Goal: Task Accomplishment & Management: Use online tool/utility

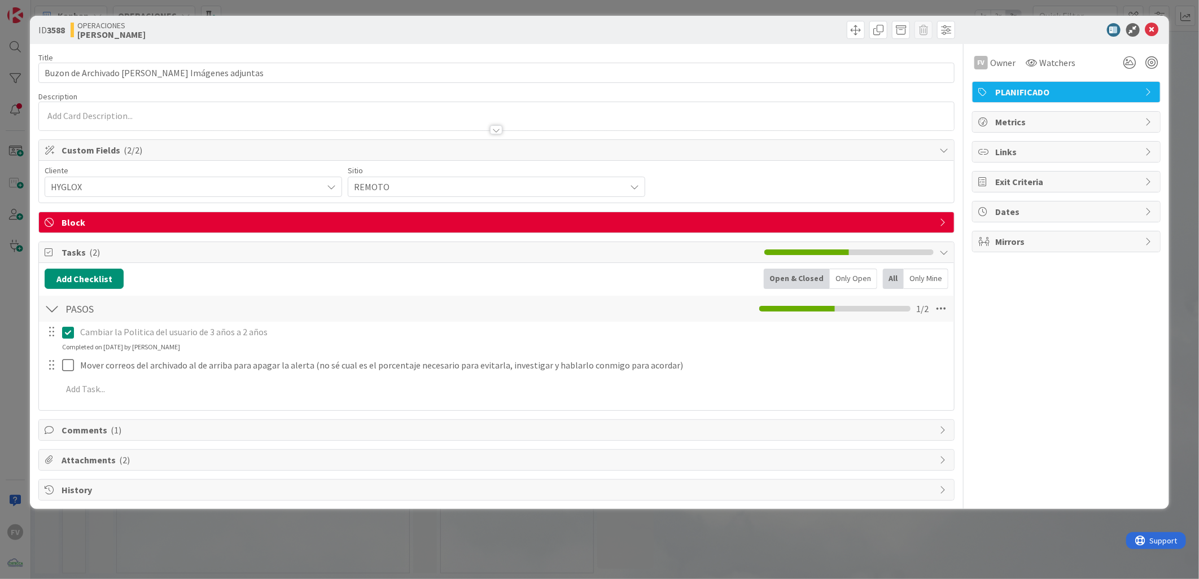
click at [63, 335] on icon at bounding box center [70, 333] width 17 height 14
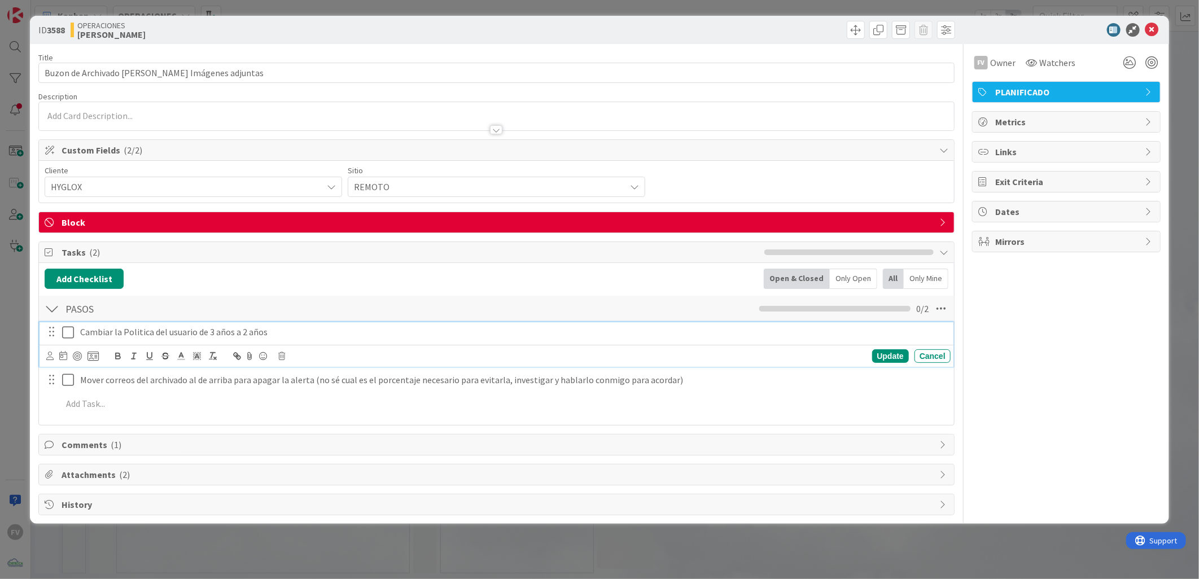
click at [212, 332] on p "Cambiar la Politica del usuario de 3 años a 2 años" at bounding box center [512, 332] width 865 height 13
click at [245, 335] on p "Cambiar la Politica del usuario de 2 años a 2 años" at bounding box center [512, 332] width 865 height 13
click at [879, 356] on div "Update" at bounding box center [890, 356] width 37 height 14
click at [65, 336] on icon at bounding box center [70, 333] width 17 height 14
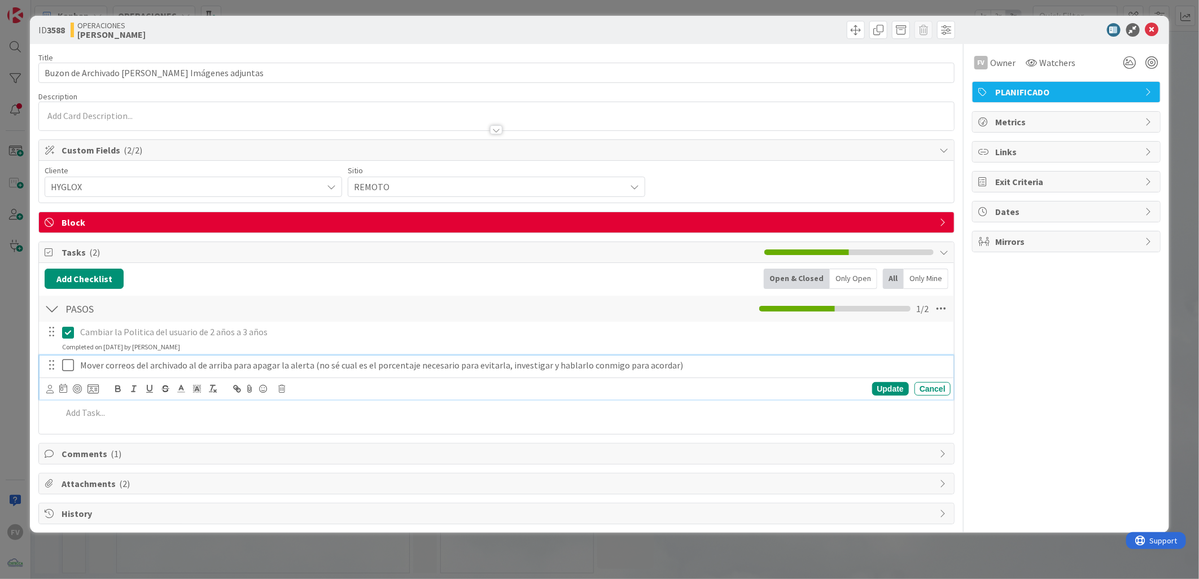
click at [68, 371] on icon at bounding box center [70, 365] width 17 height 14
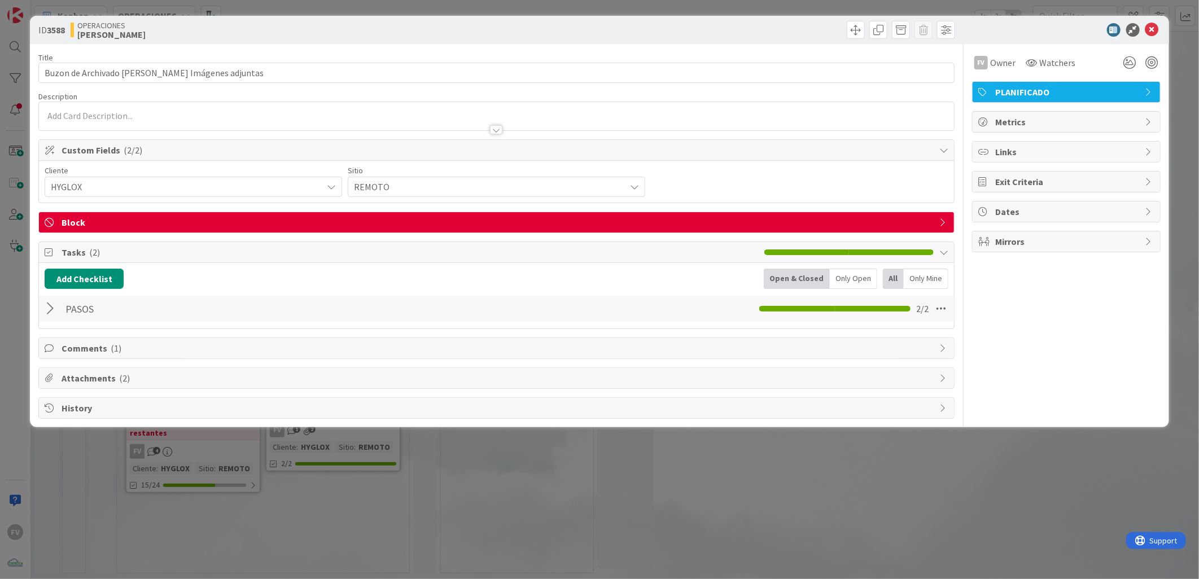
click at [82, 352] on span "Comments ( 1 )" at bounding box center [498, 349] width 872 height 14
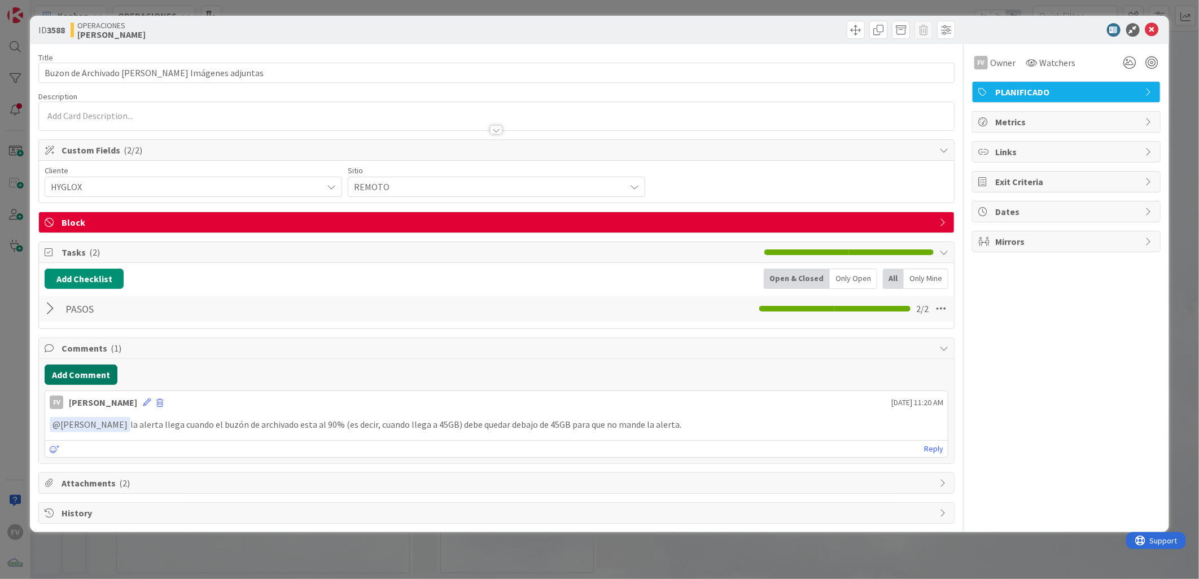
click at [86, 373] on button "Add Comment" at bounding box center [81, 375] width 73 height 20
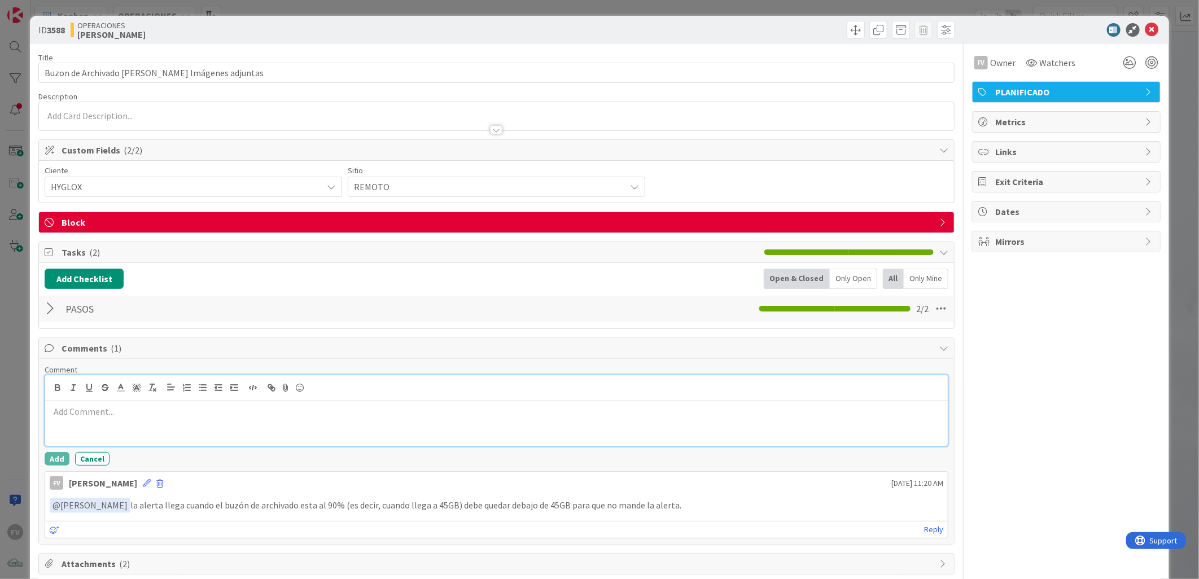
scroll to position [51, 0]
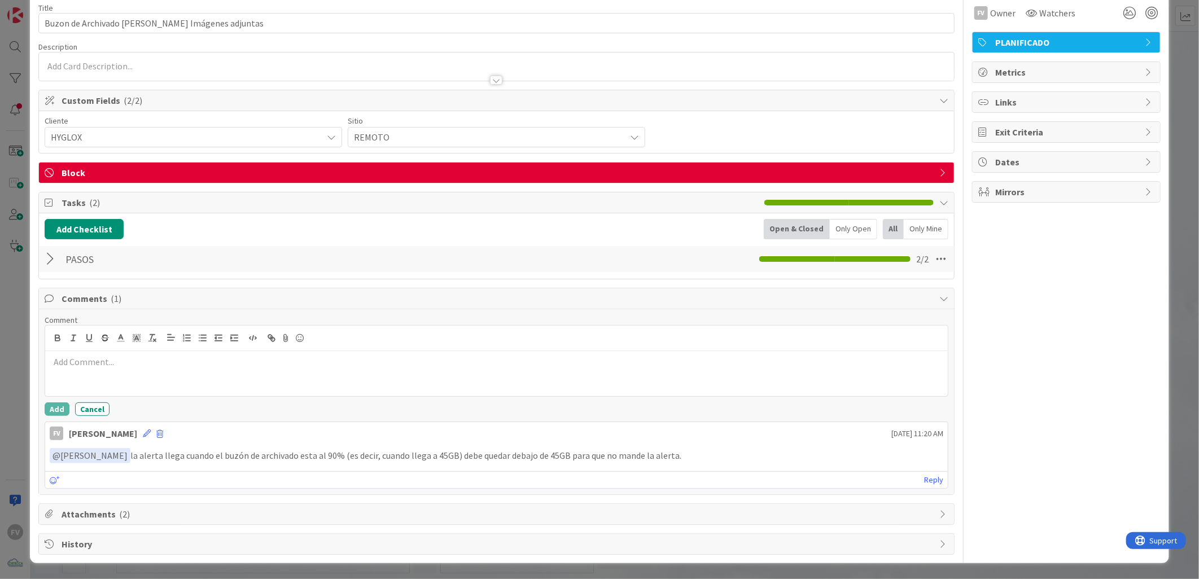
click at [1001, 342] on div "FV Owner Watchers PLANIFICADO Metrics Links Exit Criteria Dates Mirrors" at bounding box center [1066, 274] width 189 height 561
click at [3, 290] on div "ID 3588 OPERACIONES [PERSON_NAME] Title 51 / 128 Buzon de Archivado [PERSON_NAM…" at bounding box center [599, 289] width 1199 height 579
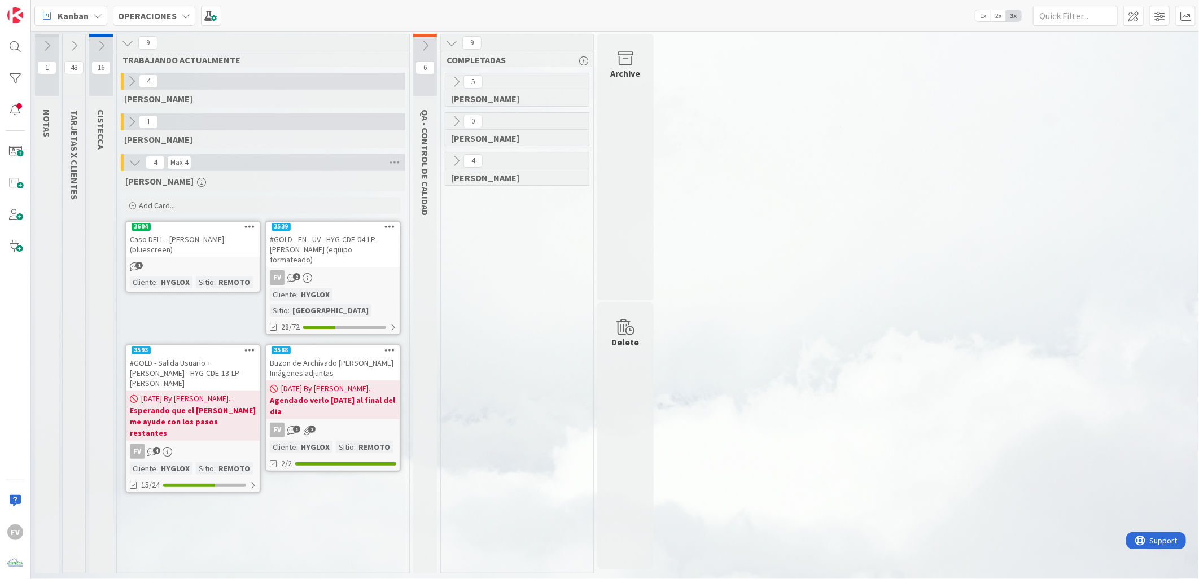
click at [1114, 259] on div "1 NOTAS 43 TARJETAS X CLIENTES 16 CISTECCA 9 TRABAJANDO ACTUALMENTE 4 [PERSON_N…" at bounding box center [614, 306] width 1163 height 545
click at [73, 42] on icon at bounding box center [74, 46] width 12 height 12
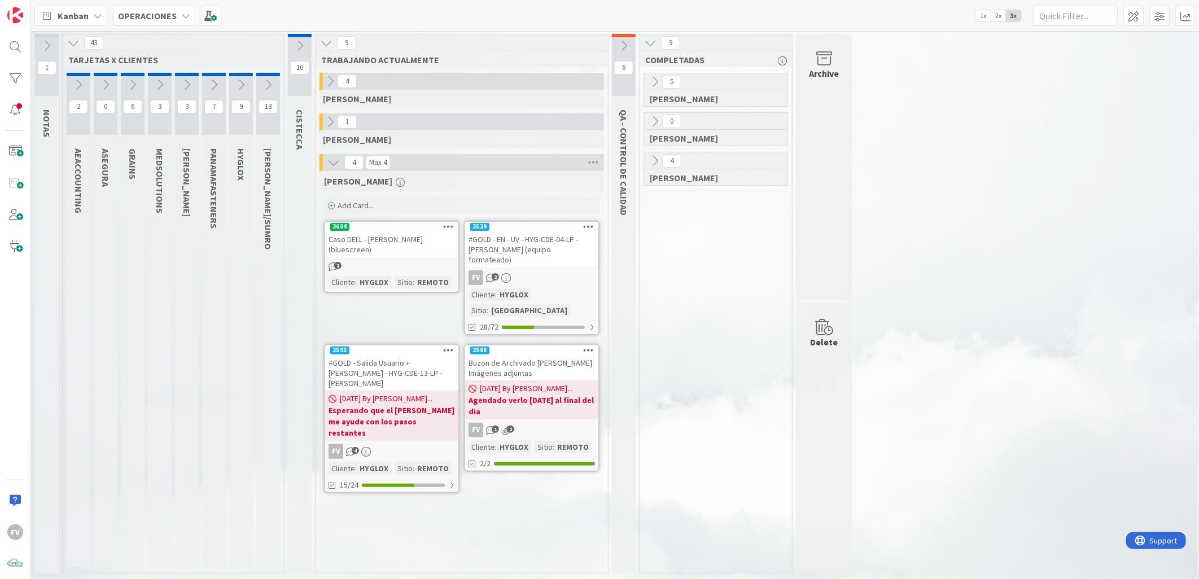
click at [156, 85] on icon at bounding box center [160, 84] width 12 height 12
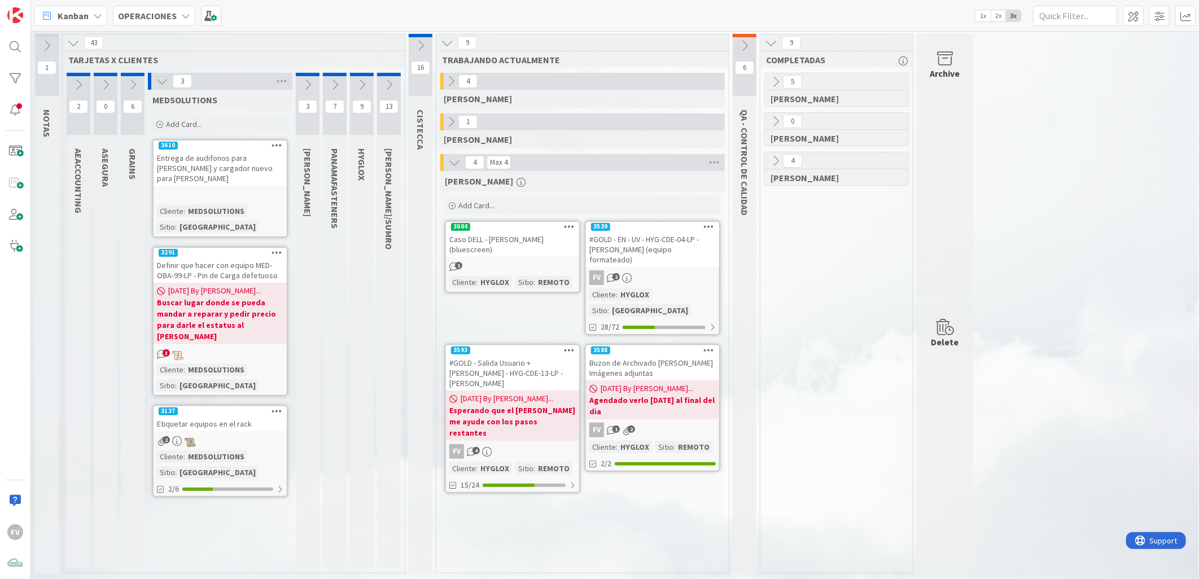
click at [224, 126] on div "Add Card..." at bounding box center [219, 124] width 135 height 17
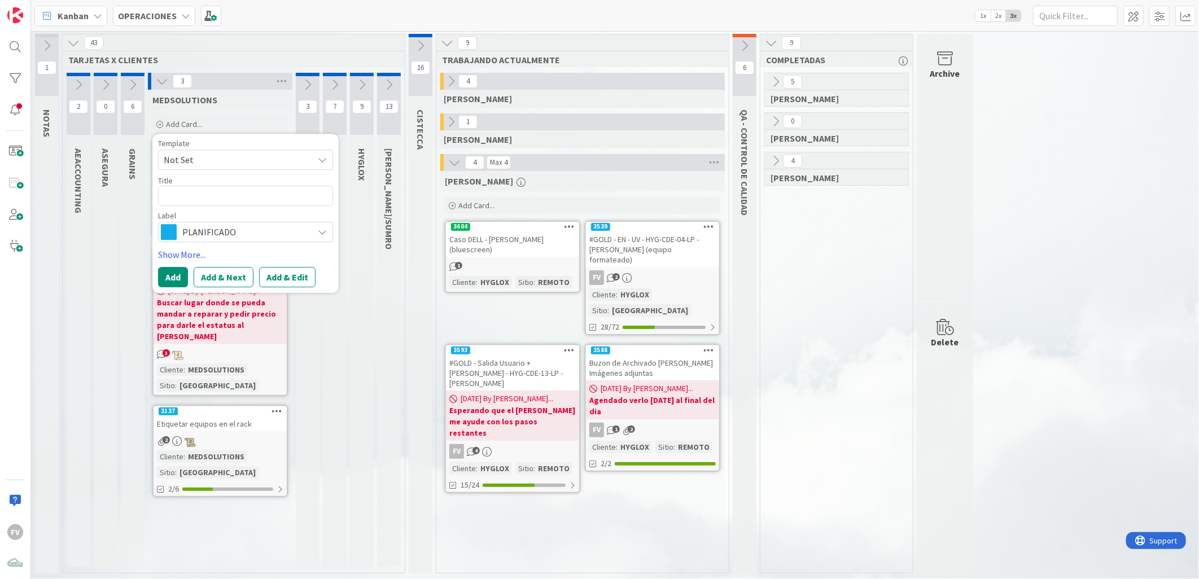
type textarea "x"
type textarea "R"
type textarea "x"
type textarea "Re"
type textarea "x"
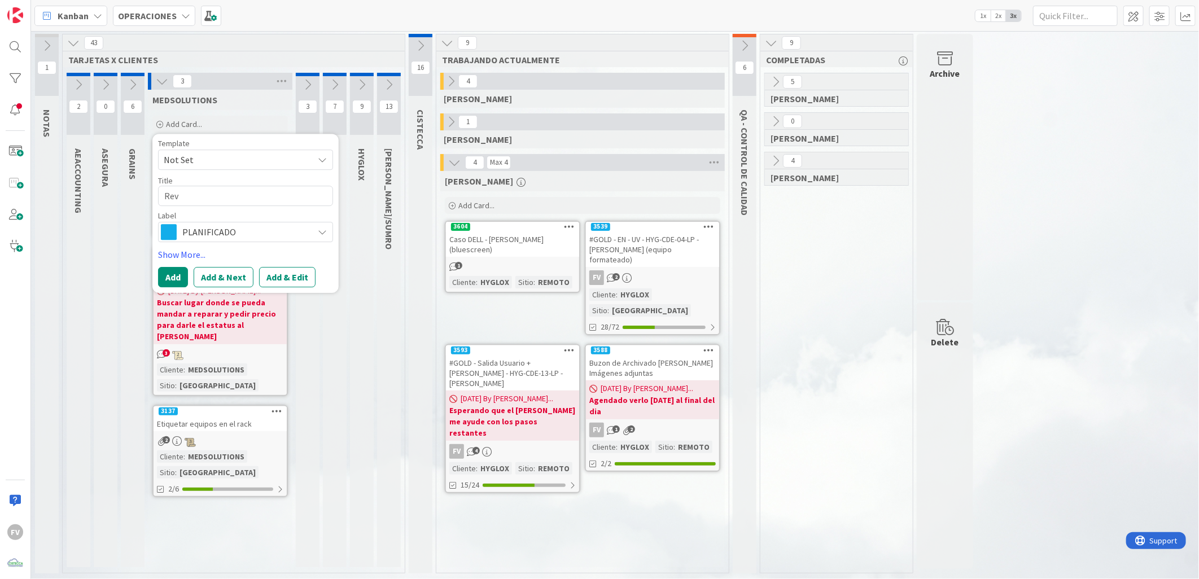
type textarea "Revi"
type textarea "x"
type textarea "Reviu"
type textarea "x"
type textarea "Revius"
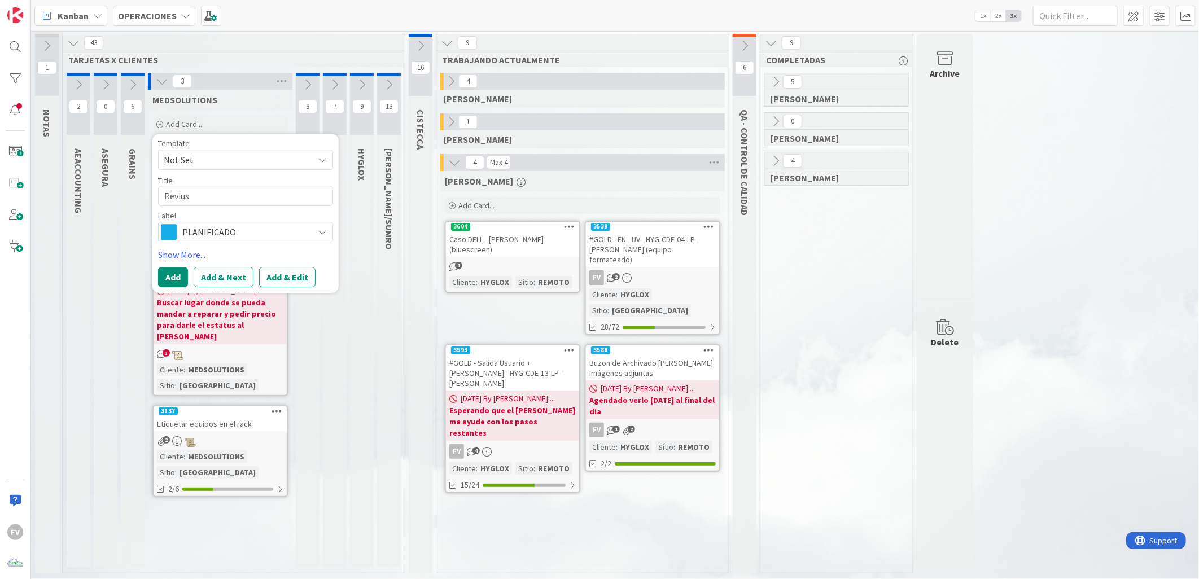
type textarea "x"
type textarea "Reviusi"
type textarea "x"
type textarea "Revius"
type textarea "x"
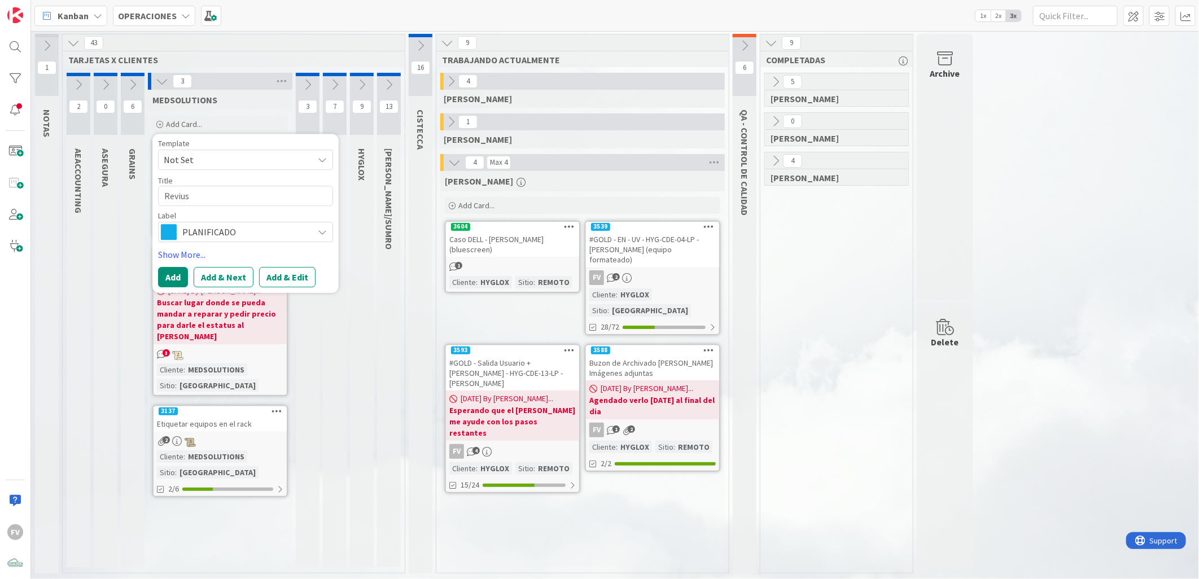
type textarea "Reviu"
type textarea "x"
type textarea "Revi"
type textarea "x"
type textarea "Revis"
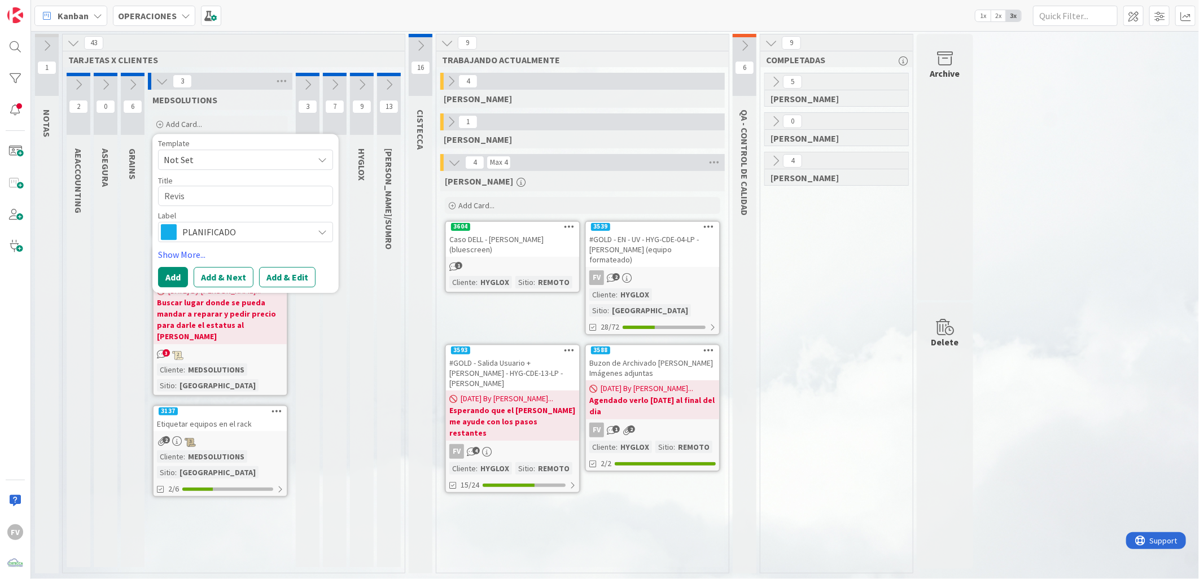
type textarea "x"
type textarea "Revisió"
type textarea "x"
type textarea "Revisióp"
type textarea "x"
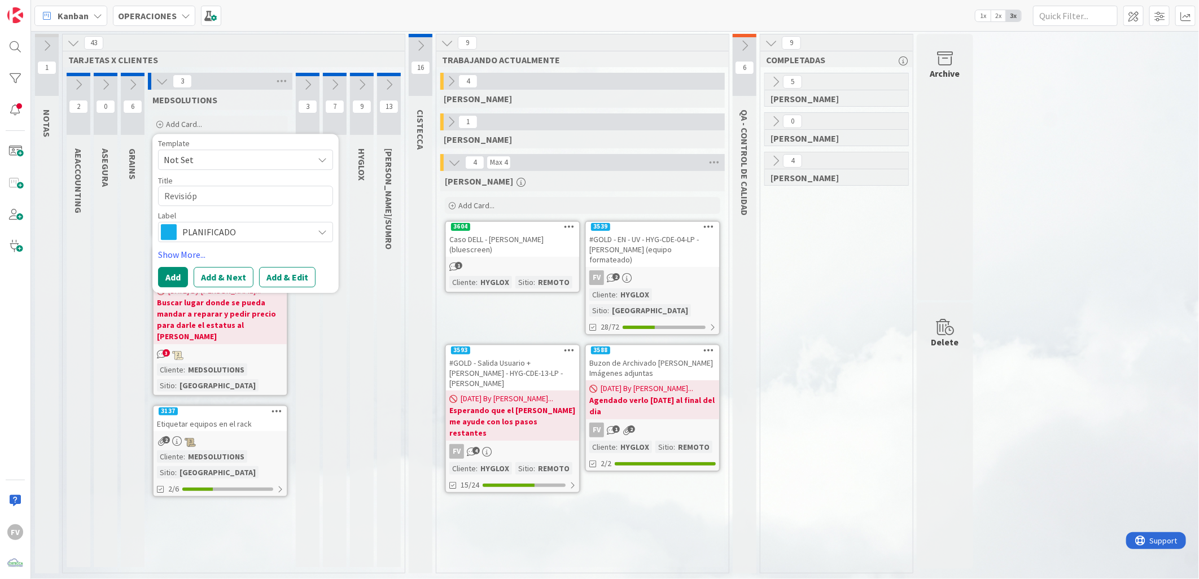
type textarea "Revisió"
type textarea "x"
type textarea "Revisión"
type textarea "x"
type textarea "Revisión"
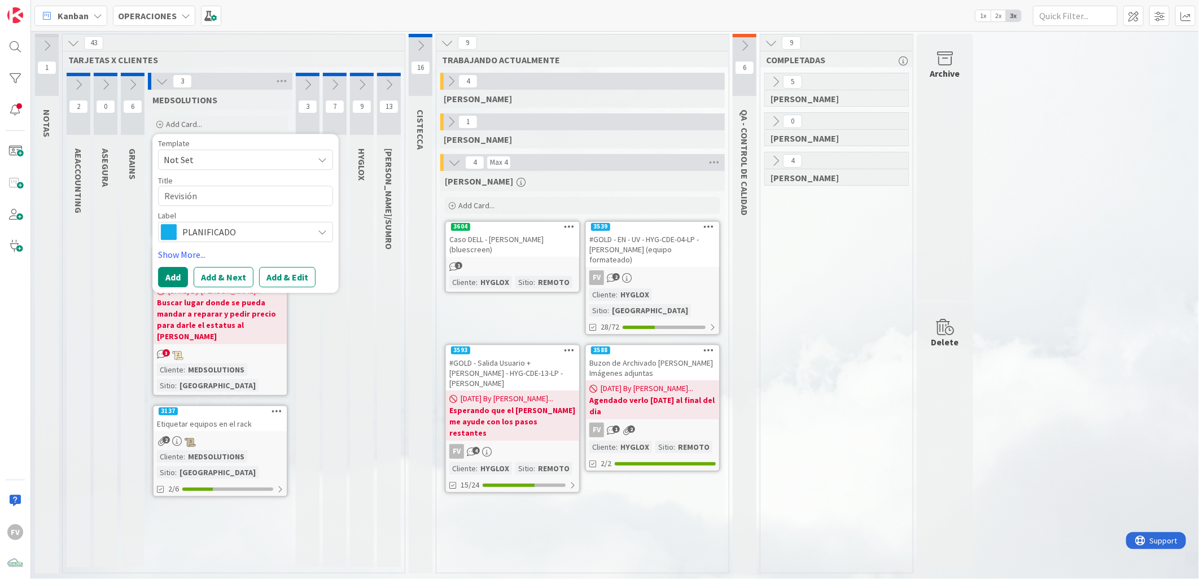
type textarea "x"
type textarea "Revisión d"
type textarea "x"
type textarea "Revisión de"
type textarea "x"
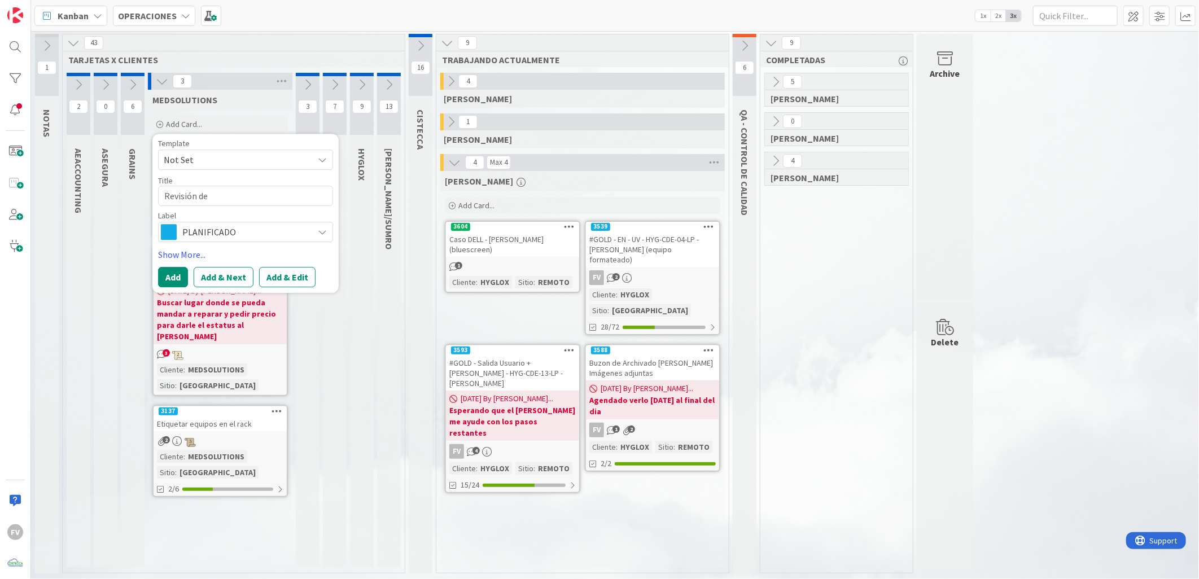
type textarea "Revisión de"
type textarea "x"
type textarea "Revisión de s"
type textarea "x"
type textarea "Revisión de so"
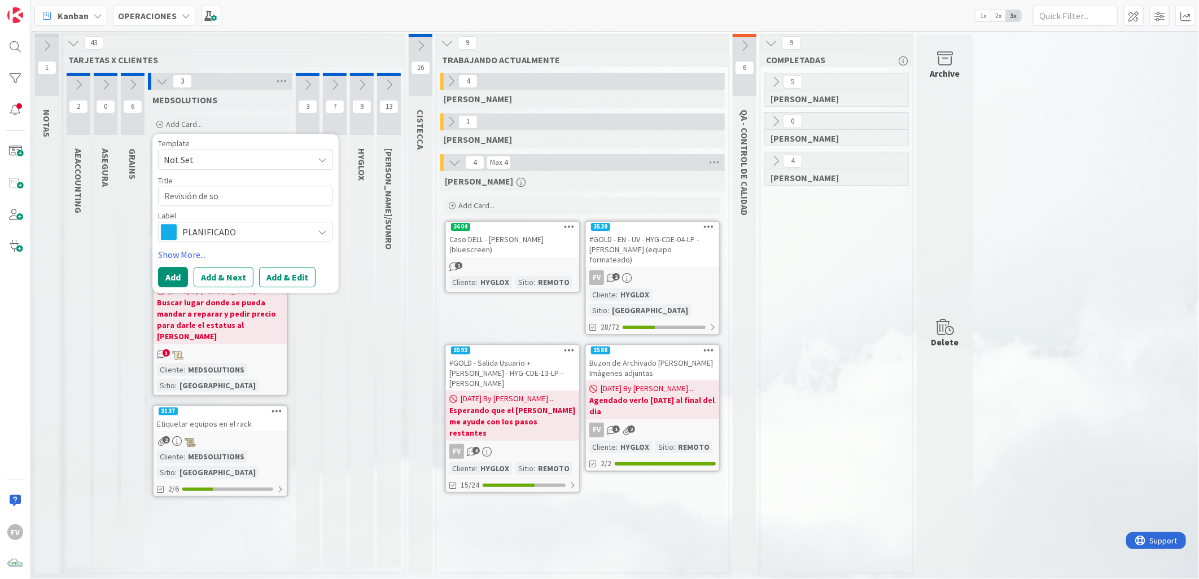
type textarea "x"
type textarea "Revisión de son"
type textarea "x"
type textarea "Revisión [PERSON_NAME]"
type textarea "x"
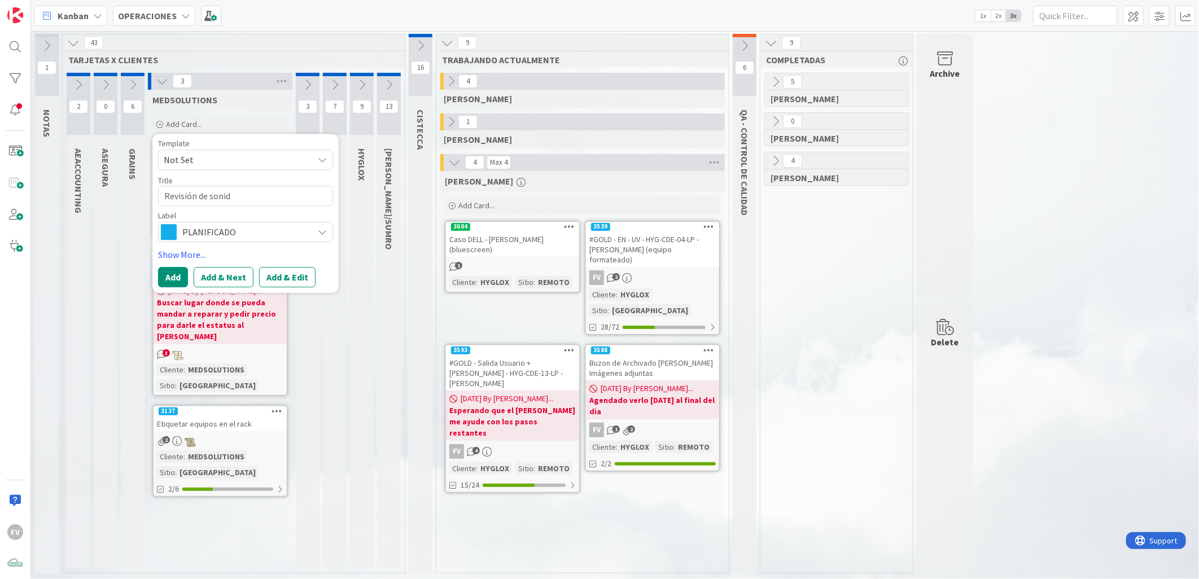
type textarea "Revisión de sonido"
type textarea "x"
type textarea "Revisión de sonido"
type textarea "x"
type textarea "Revisión de sonido e"
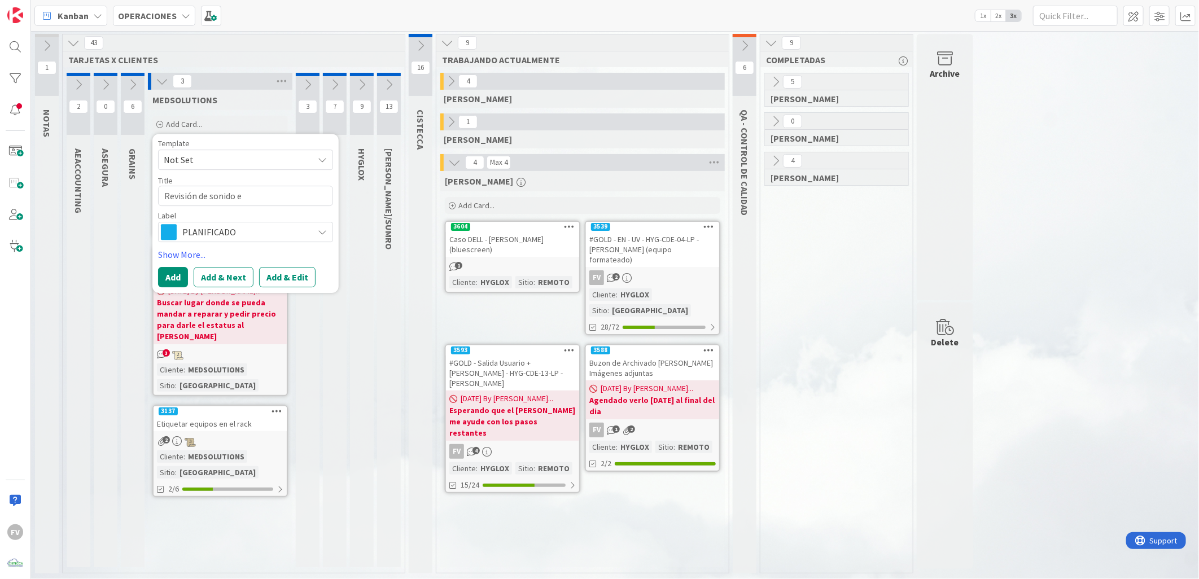
type textarea "x"
type textarea "Revisión de sonido ex"
type textarea "x"
type textarea "Revisión de sonido ext"
type textarea "x"
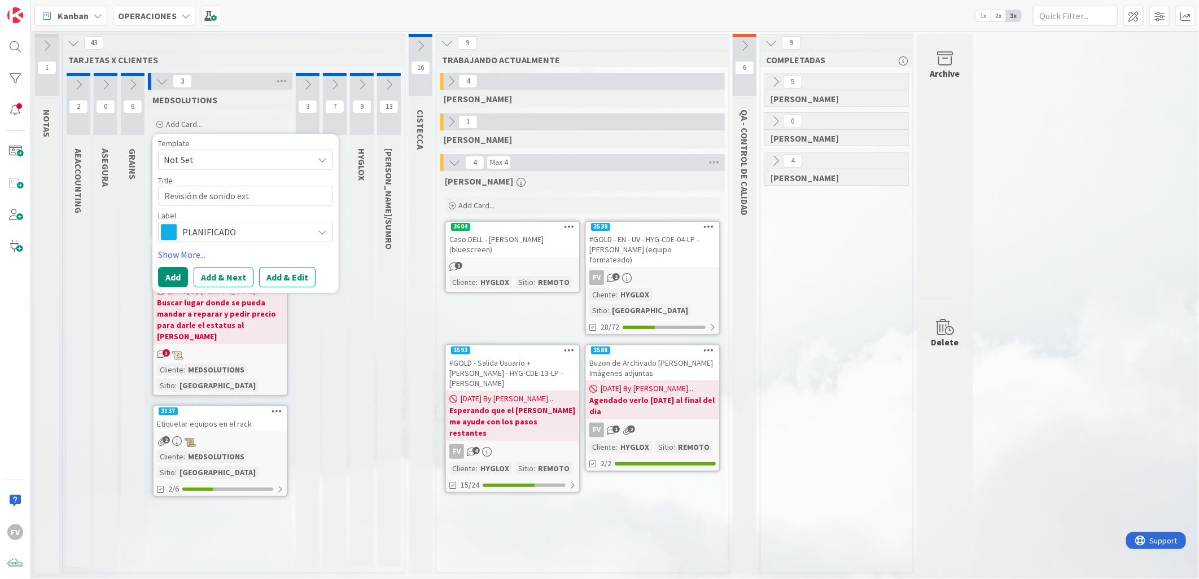
type textarea "Revisión de sonido extr"
type textarea "x"
type textarea "Revisión de sonido extra"
type textarea "x"
type textarea "Revisión de sonido extral"
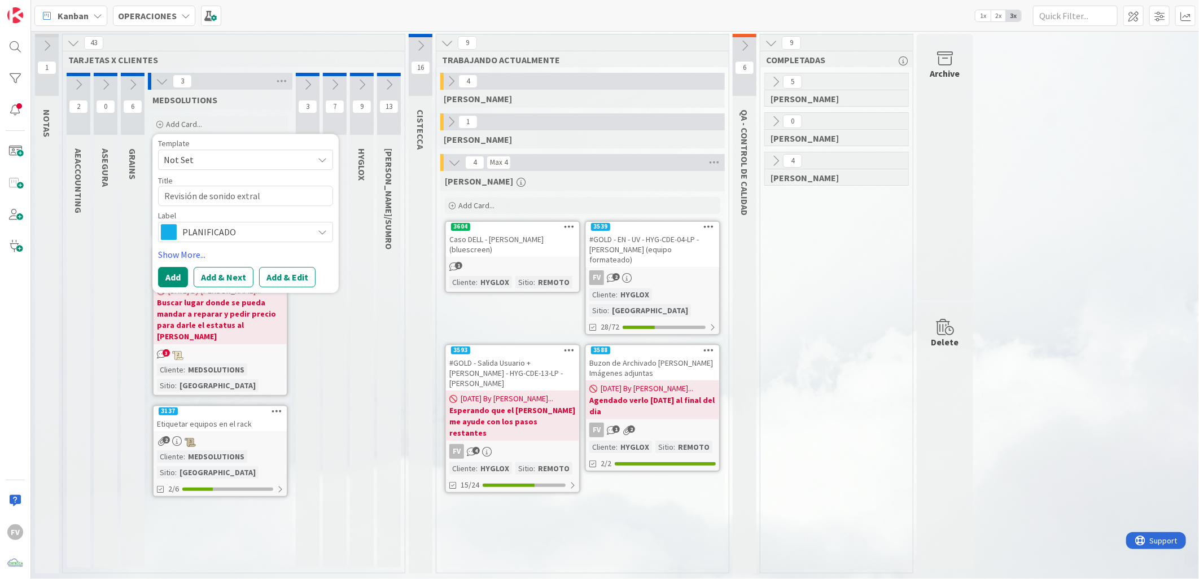
type textarea "x"
type textarea "Revisión de sonido extra"
type textarea "x"
type textarea "Revisión de sonido extrañ"
type textarea "x"
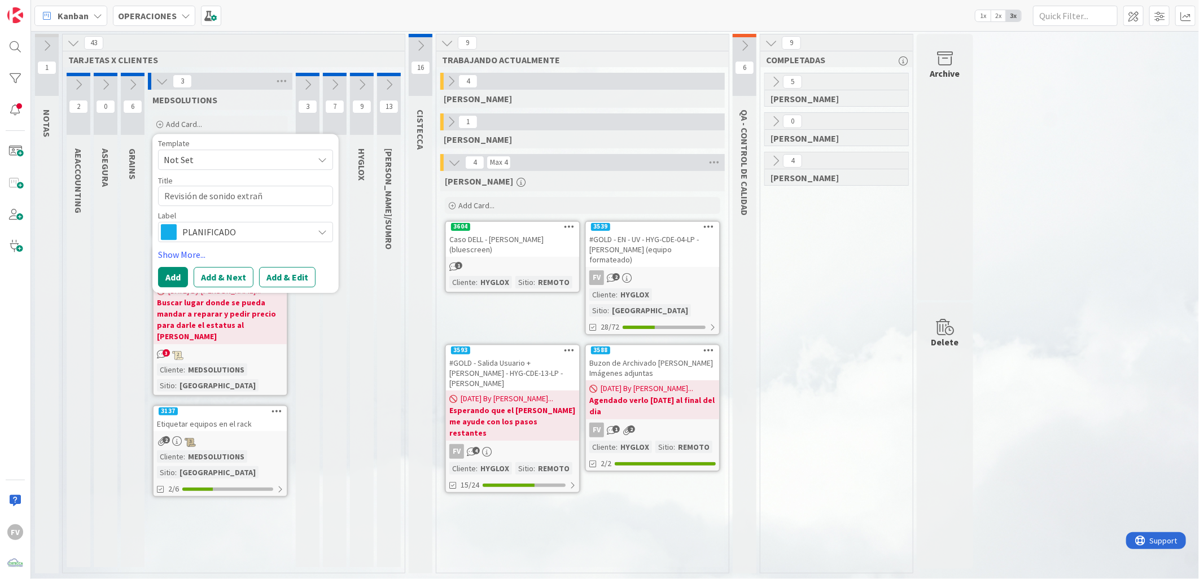
type textarea "Revisión de sonido extraño"
type textarea "x"
type textarea "Revisión de sonido extraño"
type textarea "x"
type textarea "Revisión de sonido extraño al"
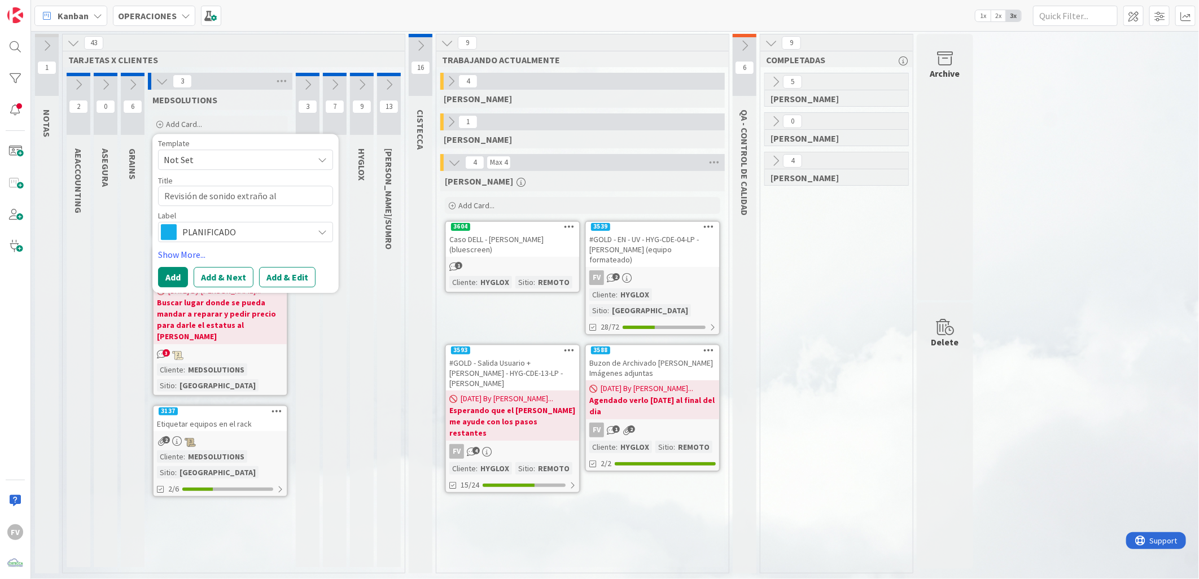
type textarea "x"
type textarea "Revisión de sonido extraño al"
type textarea "x"
type textarea "Revisión de sonido extraño al i"
type textarea "x"
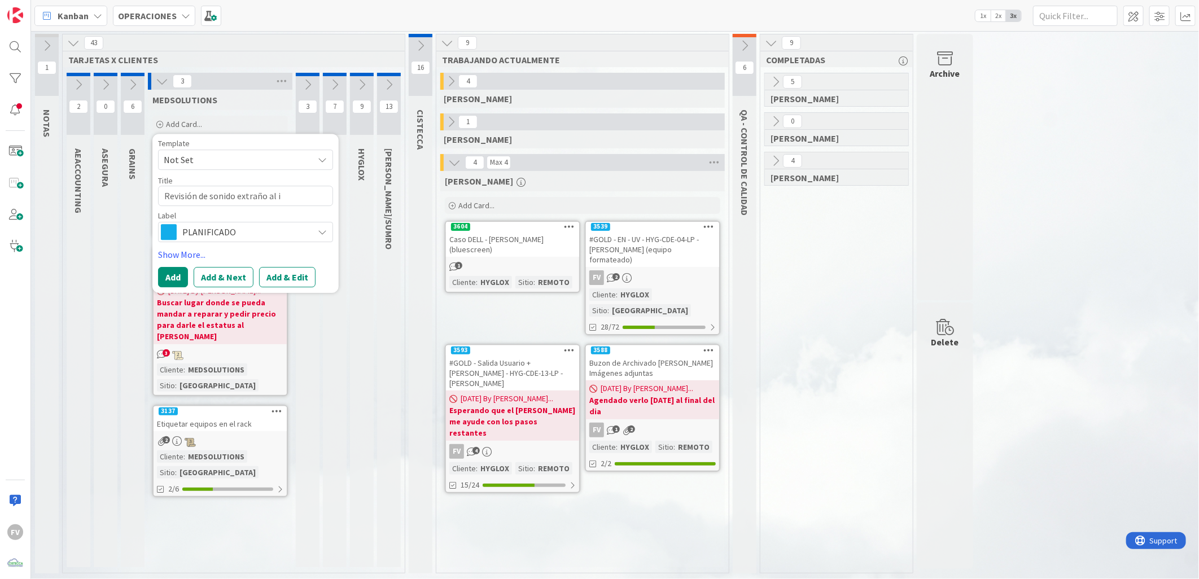
type textarea "Revisión de sonido extraño al im"
type textarea "x"
type textarea "Revisión de sonido extraño al imp"
type textarea "x"
type textarea "Revisión de sonido extraño al impr"
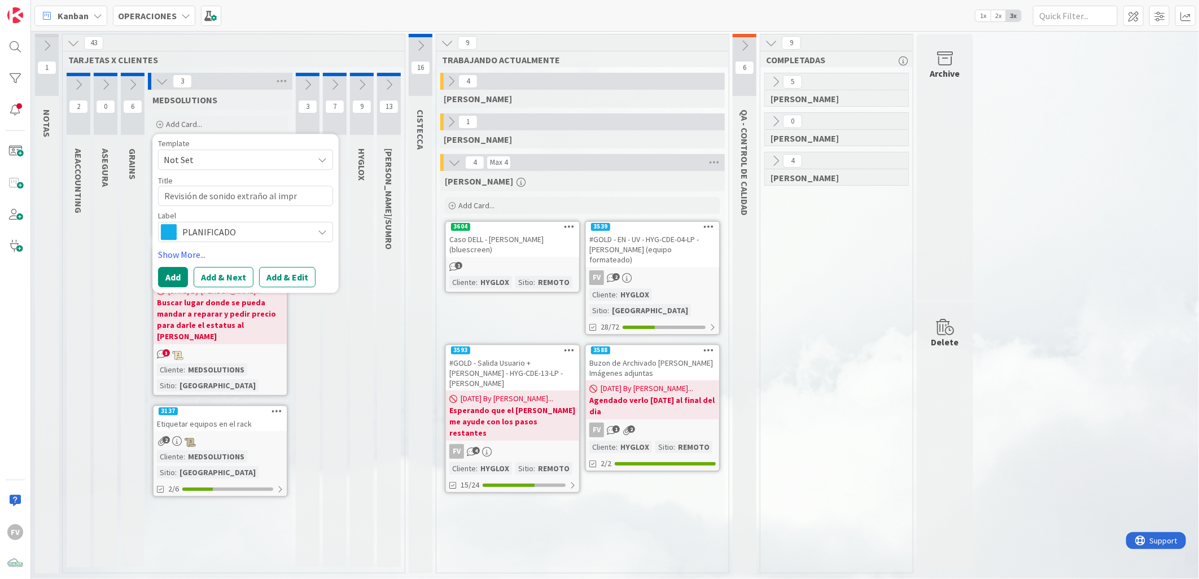
type textarea "x"
type textarea "Revisión de sonido extraño al impri"
type textarea "x"
type textarea "Revisión de sonido extraño al imprim"
type textarea "x"
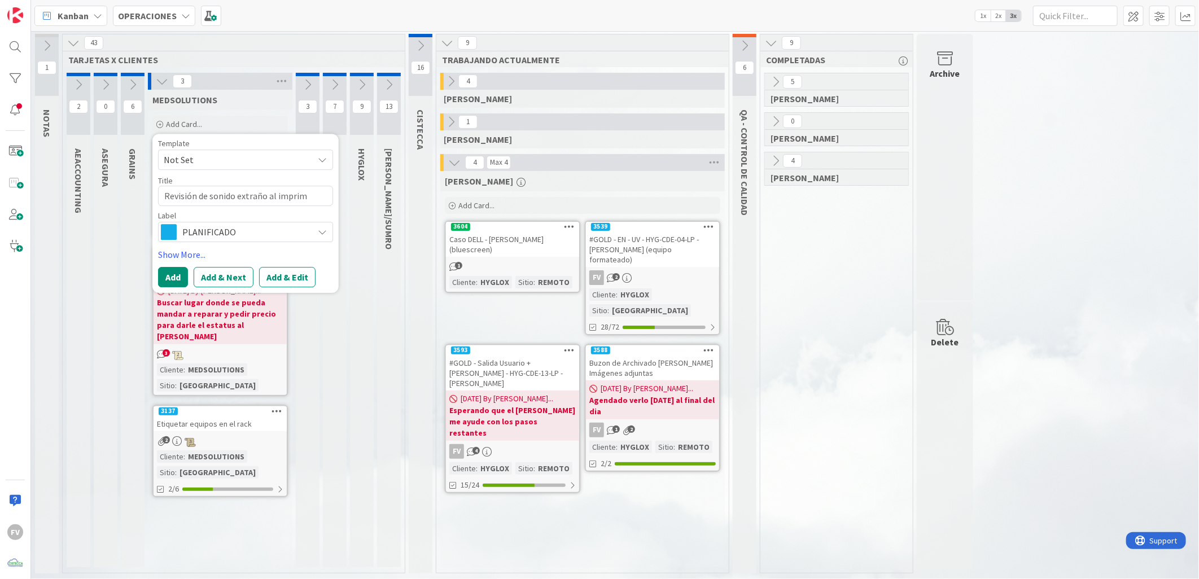
type textarea "Revisión de sonido extraño al imprimi"
type textarea "x"
type textarea "Revisión de sonido extraño al imprimir"
type textarea "x"
type textarea "Revisión de sonido extraño al imprimir"
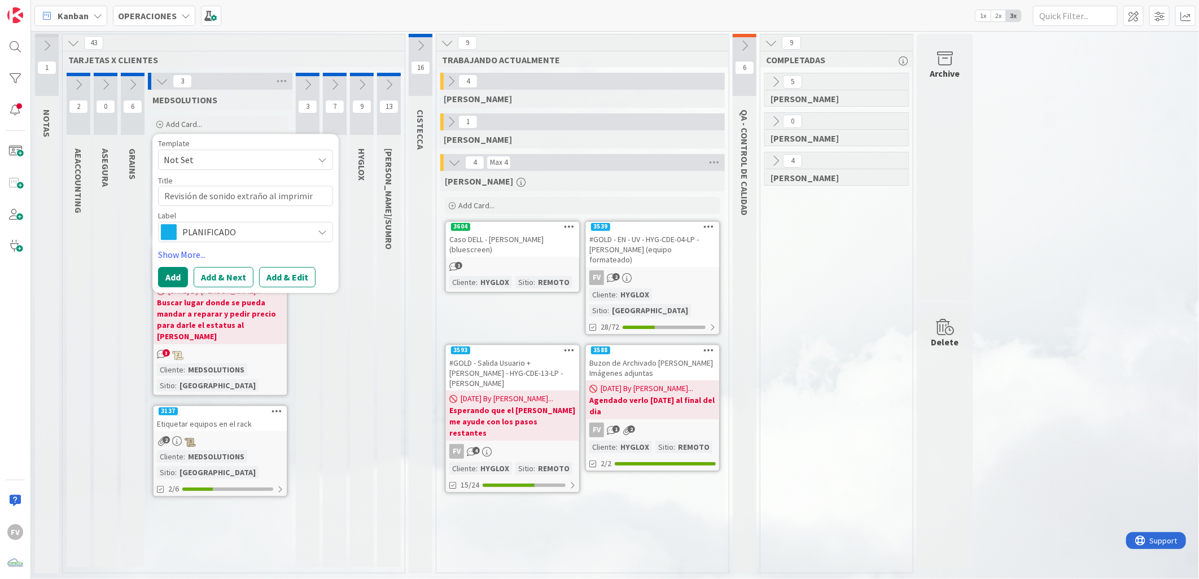
type textarea "x"
type textarea "Revisión de sonido extraño al imprimir e"
type textarea "x"
type textarea "Revisión de sonido extraño al imprimir en"
type textarea "x"
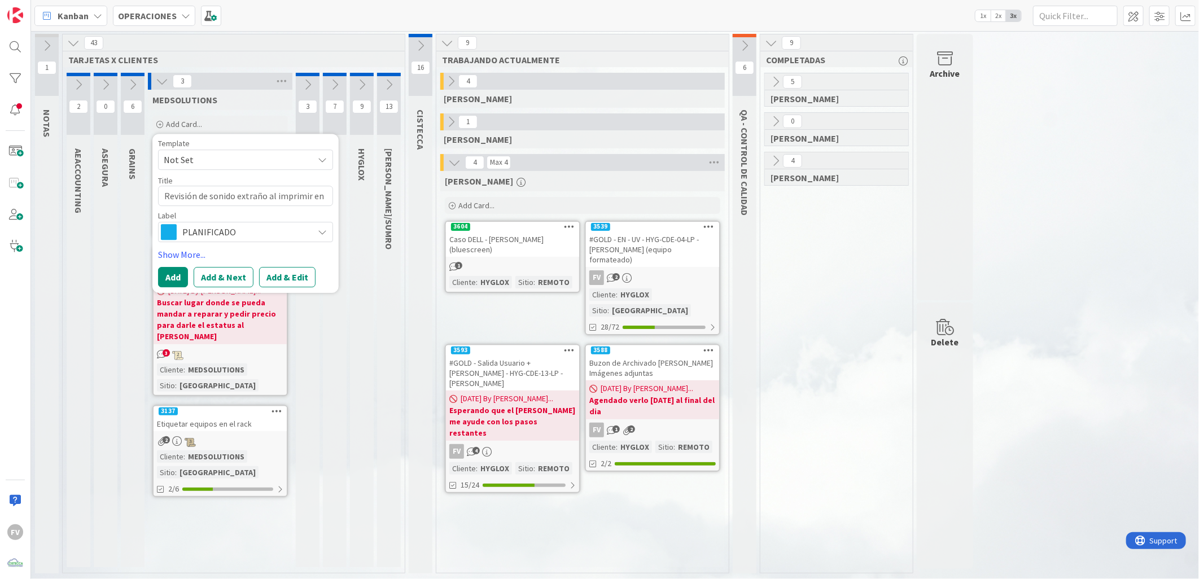
type textarea "Revisión de sonido extraño al imprimir en"
type textarea "x"
type textarea "Revisión de sonido extraño al imprimir en i"
type textarea "x"
type textarea "Revisión de sonido extraño al imprimir en im"
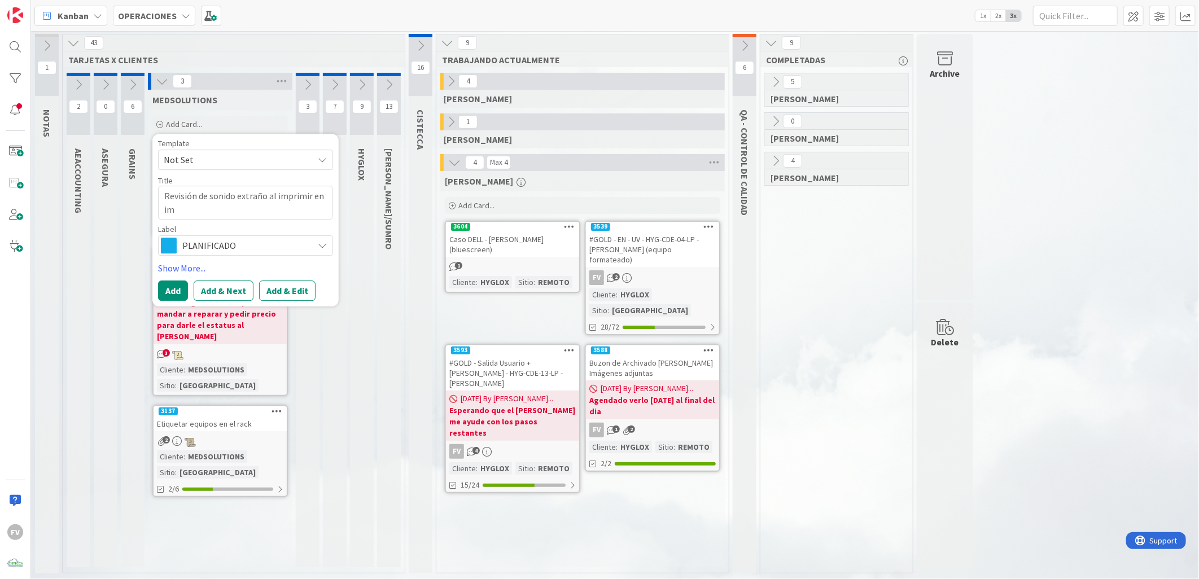
type textarea "x"
type textarea "Revisión de sonido extraño al imprimir en imp"
type textarea "x"
type textarea "Revisión de sonido extraño al imprimir en impr"
type textarea "x"
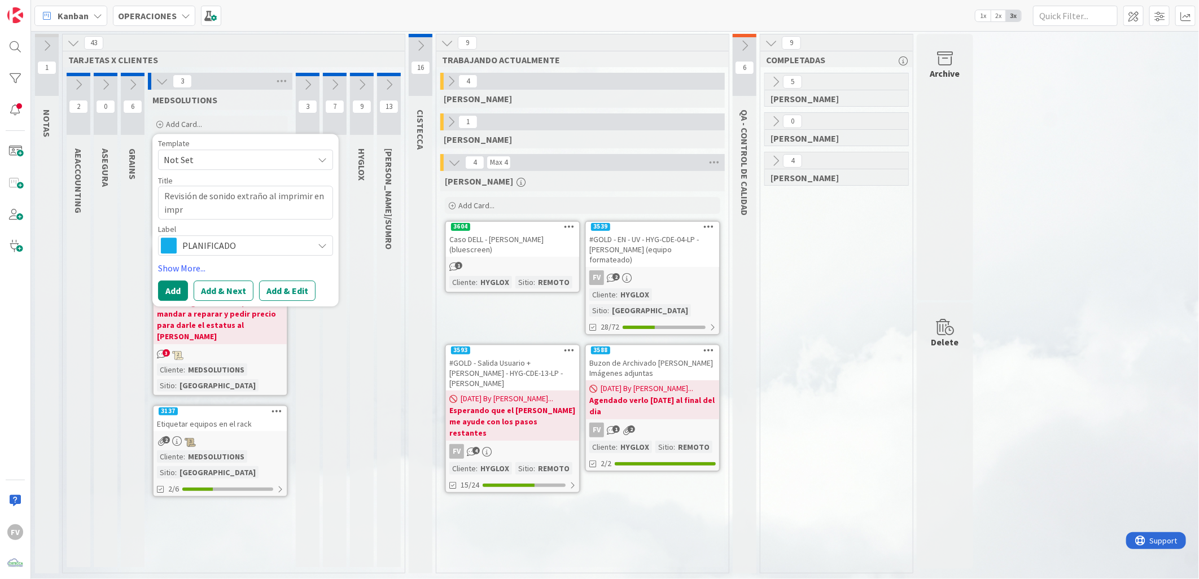
type textarea "Revisión de sonido extraño al imprimir en impre"
type textarea "x"
type textarea "Revisión de sonido extraño al imprimir en impres"
type textarea "x"
type textarea "Revisión de sonido extraño al imprimir en impreso"
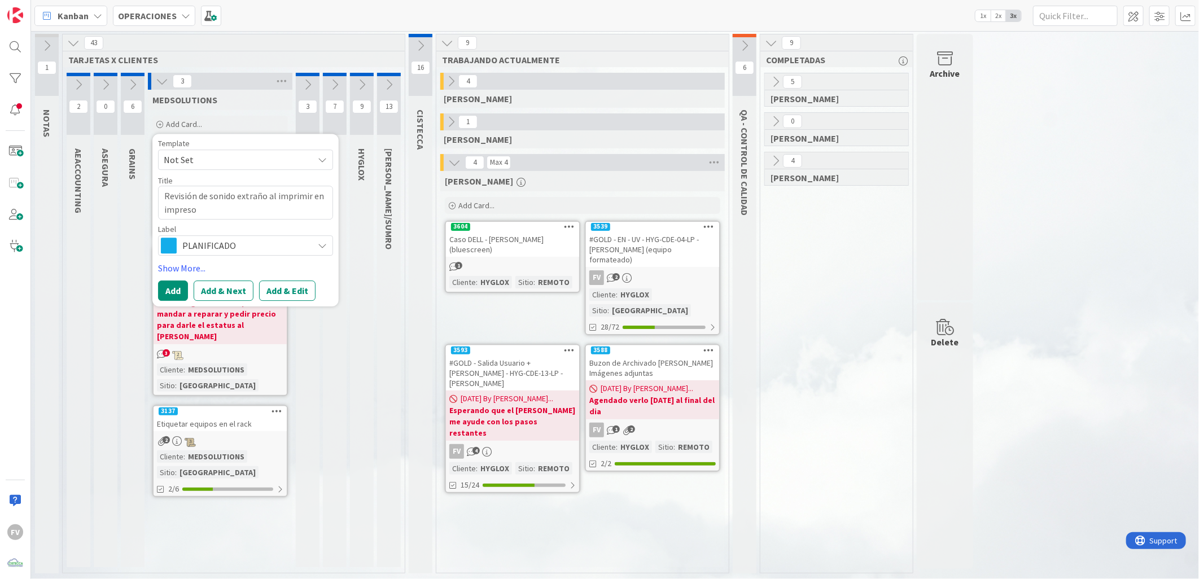
type textarea "x"
type textarea "Revisión de sonido extraño al imprimir en impresor"
type textarea "x"
type textarea "Revisión de sonido extraño al imprimir en impresora"
type textarea "x"
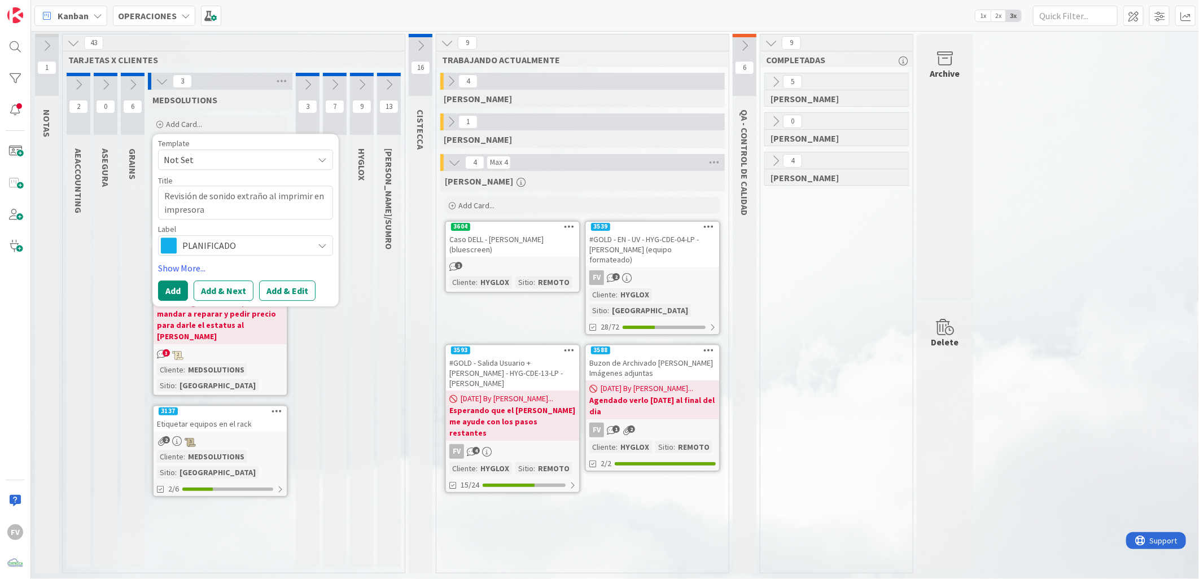
type textarea "Revisión de sonido extraño al imprimir en impresora"
type textarea "x"
type textarea "Revisión de sonido extraño al imprimir en impresora C"
type textarea "x"
type textarea "Revisión de sonido extraño al imprimir en impresora Ca"
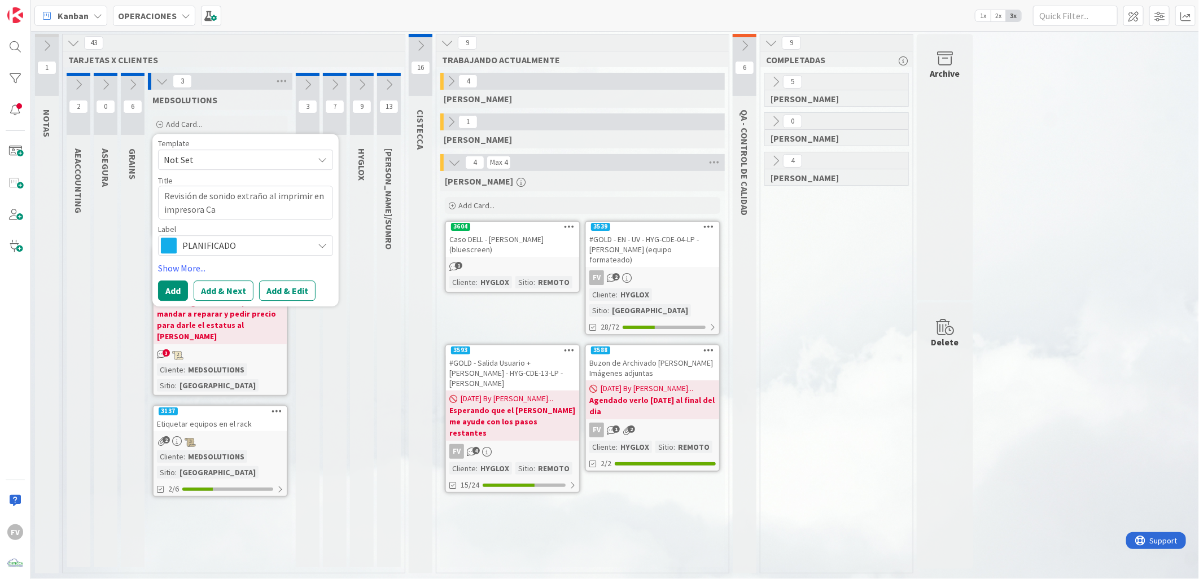
type textarea "x"
type textarea "Revisión de sonido extraño al imprimir en impresora Can"
type textarea "x"
type textarea "Revisión de sonido extraño al imprimir en impresora [PERSON_NAME]"
type textarea "x"
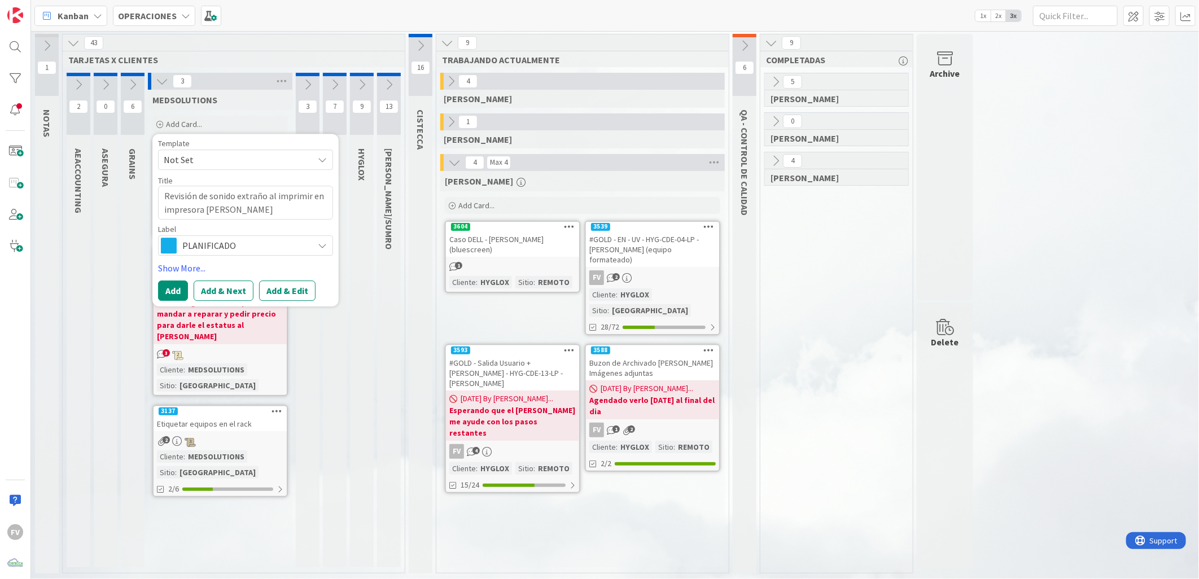
type textarea "Revisión de sonido extraño al imprimir en impresora Canon"
type textarea "x"
type textarea "Revisión de sonido extraño al imprimir en impresora Canono"
type textarea "x"
type textarea "Revisión de sonido extraño al imprimir en impresora Canono"
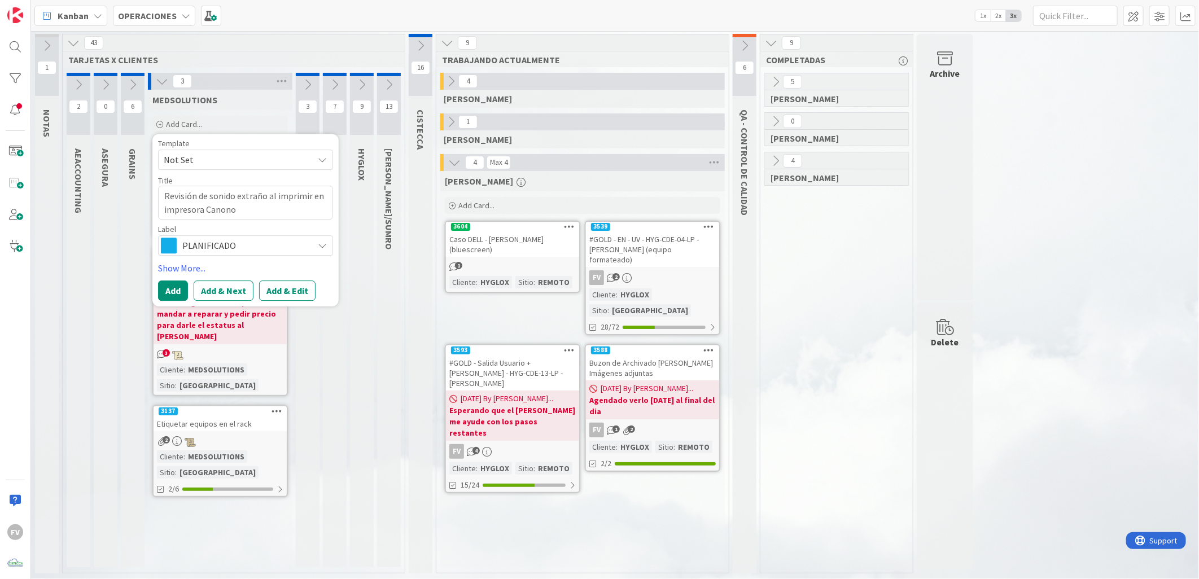
type textarea "x"
type textarea "Revisión de sonido extraño al imprimir en impresora Canono e"
type textarea "x"
type textarea "Revisión de sonido extraño al imprimir en impresora Canono e"
type textarea "x"
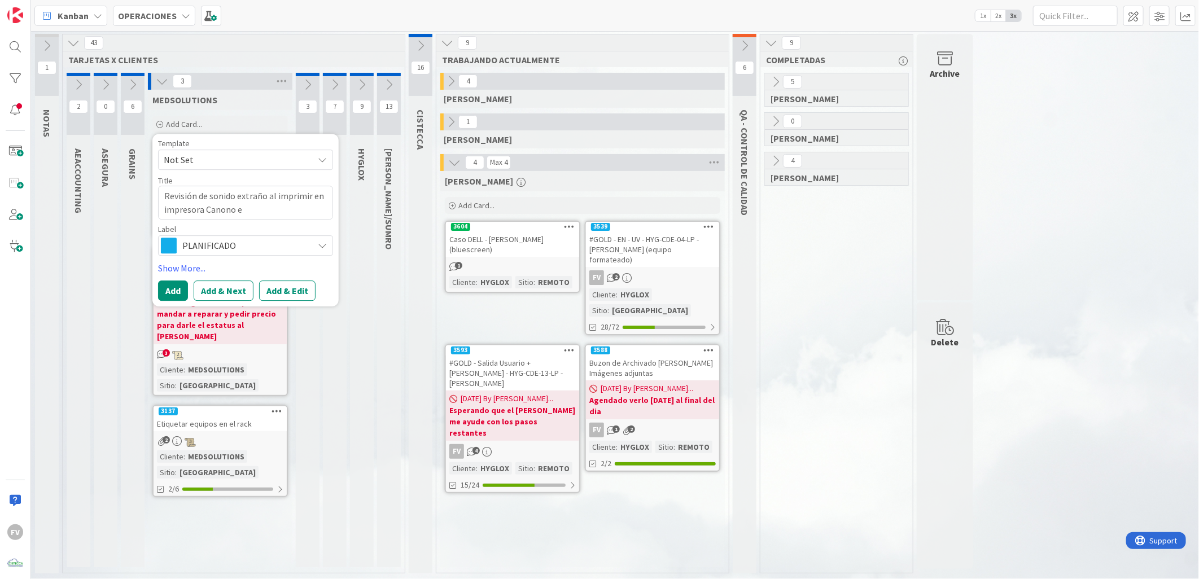
type textarea "Revisión de sonido extraño al imprimir en impresora Canono e"
type textarea "x"
type textarea "Revisión de sonido extraño al imprimir en impresora Canono"
type textarea "x"
type textarea "Revisión de sonido extraño al imprimir en impresora Canono"
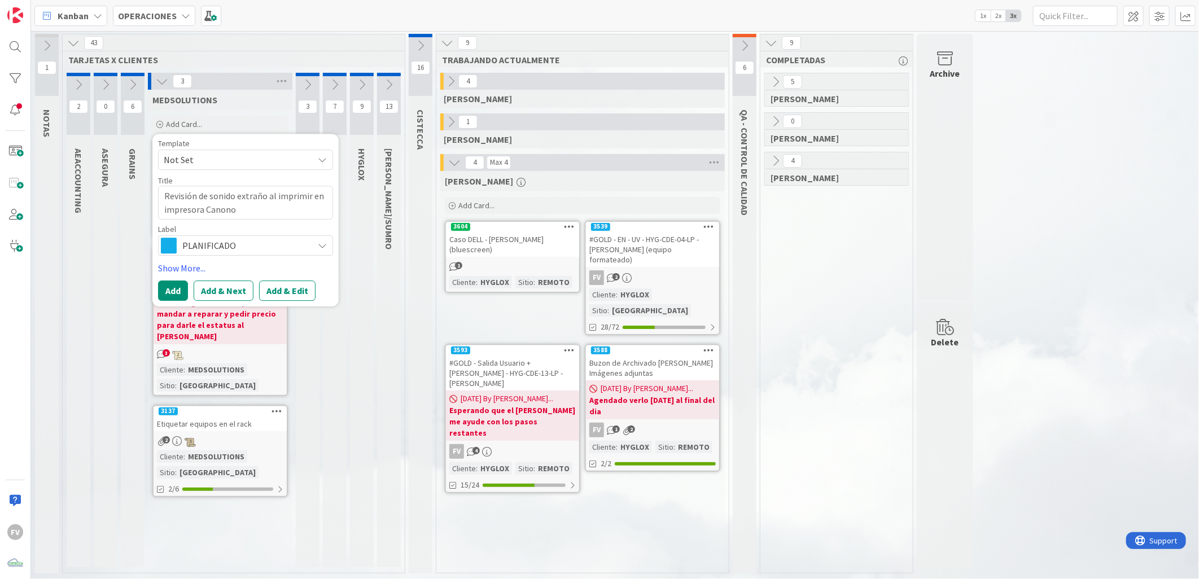
type textarea "x"
type textarea "Revisión de sonido extraño al imprimir en impresora Canon"
type textarea "x"
type textarea "Revisión de sonido extraño al imprimir en impresora Canon"
type textarea "x"
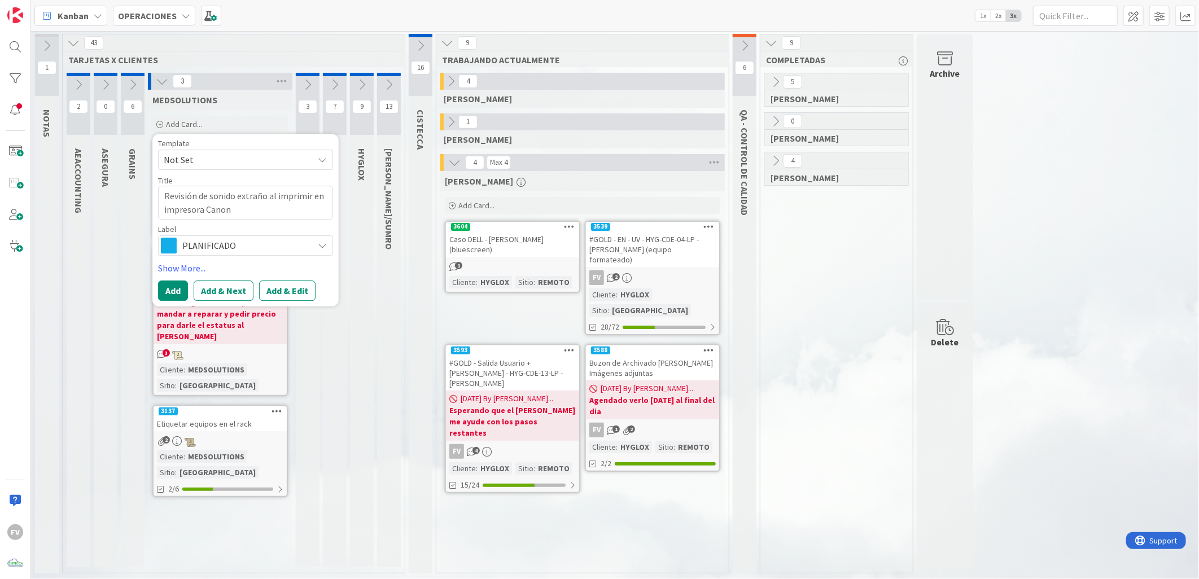
type textarea "Revisión de sonido extraño al imprimir en impresora Canon d"
type textarea "x"
type textarea "Revisión de sonido extraño al imprimir en impresora Canon de"
type textarea "x"
type textarea "Revisión de sonido extraño al imprimir en impresora Canon de la"
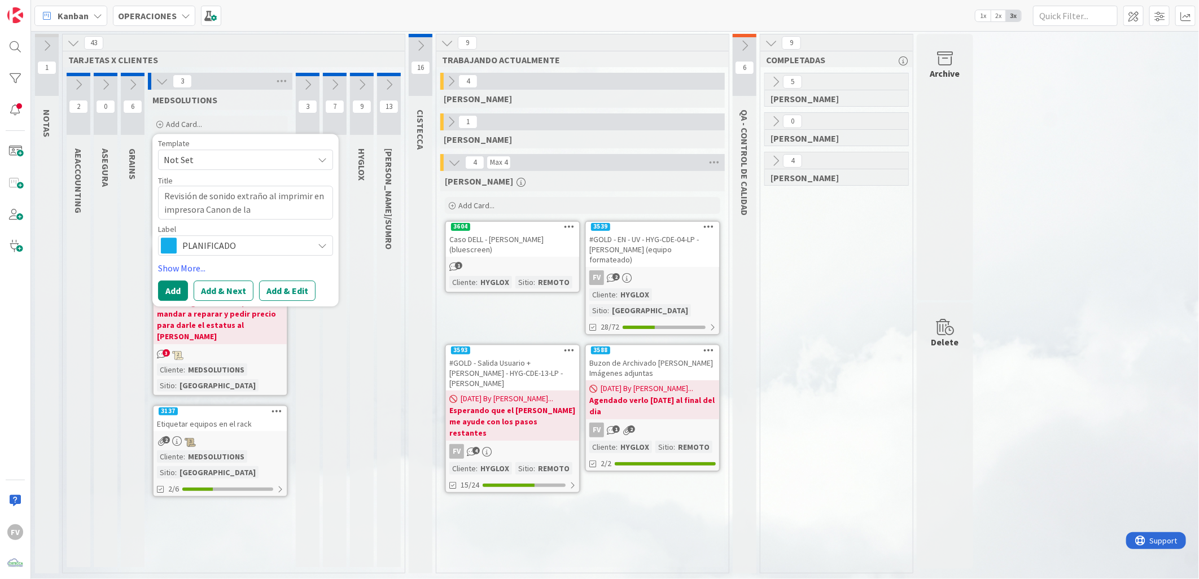
type textarea "x"
type textarea "Revisión de sonido extraño al imprimir en impresora Canon de la"
type textarea "x"
type textarea "Revisión de sonido extraño al imprimir en impresora Canon de la o"
type textarea "x"
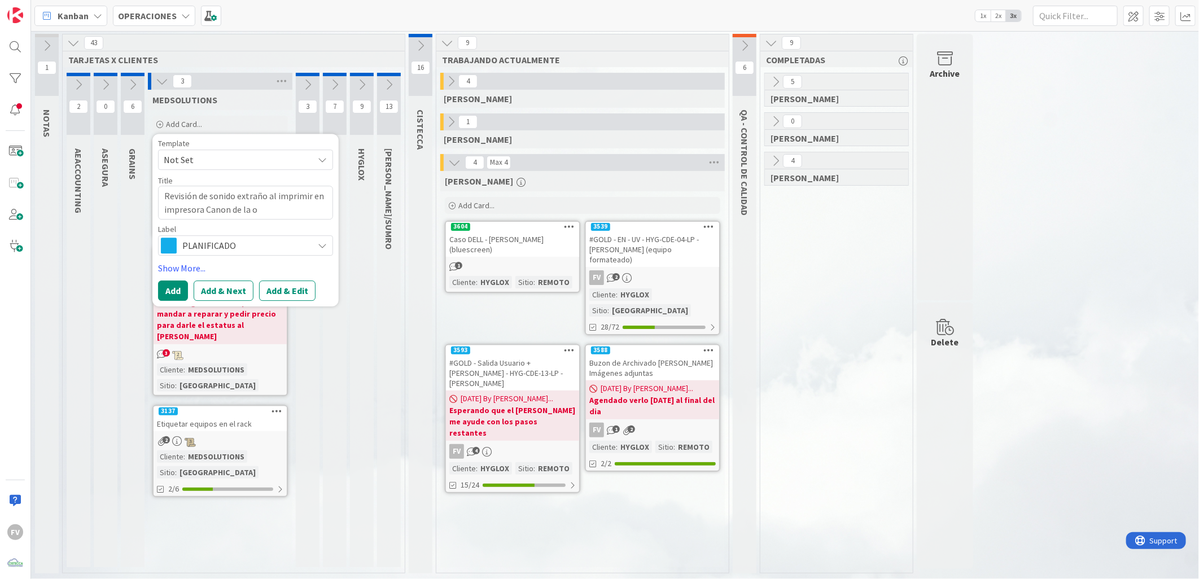
type textarea "Revisión de sonido extraño al imprimir en impresora Canon de la of"
type textarea "x"
type textarea "Revisión de sonido extraño al imprimir en impresora Canon de la ofi"
type textarea "x"
type textarea "Revisión de sonido extraño al imprimir en impresora Canon de la ofic"
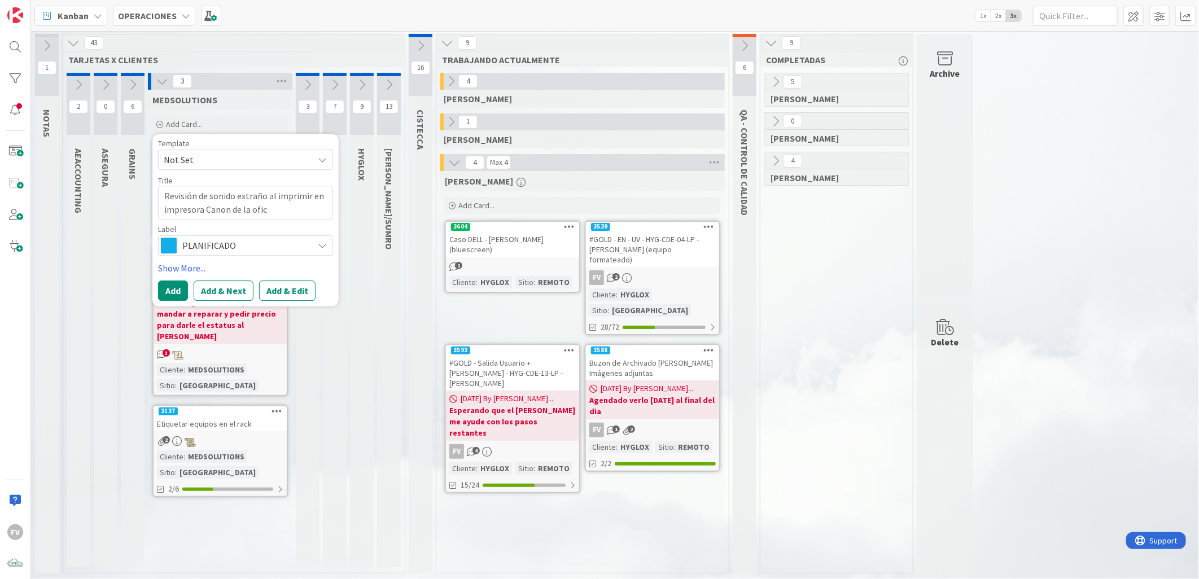
type textarea "x"
type textarea "Revisión de sonido extraño al imprimir en impresora Canon de la ofici"
type textarea "x"
type textarea "Revisión de sonido extraño al imprimir en impresora Canon de la oficin"
type textarea "x"
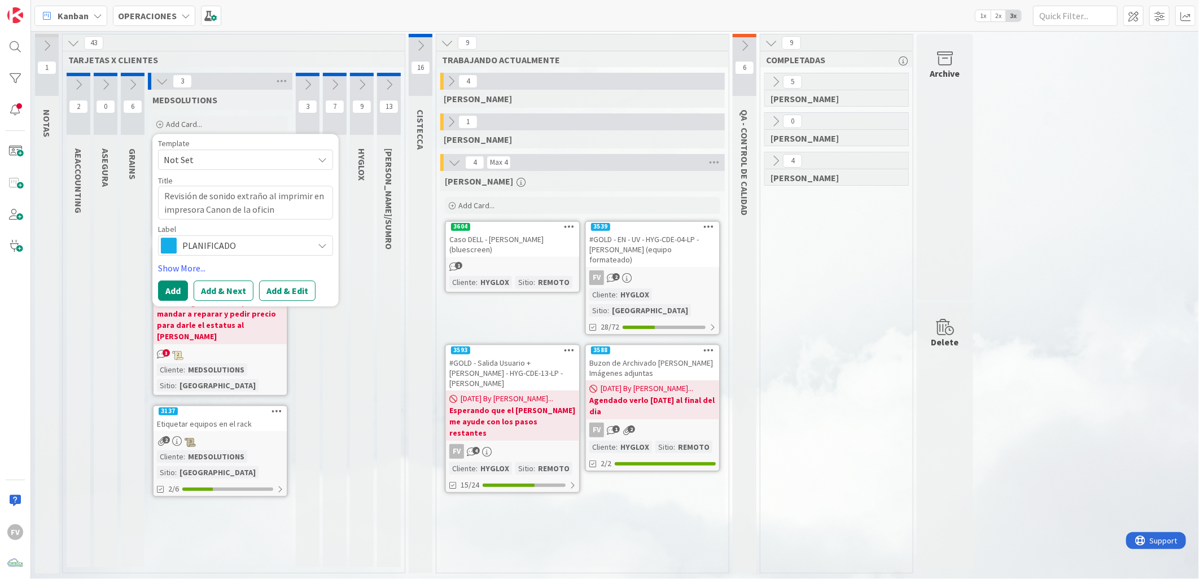
type textarea "Revisión de sonido extraño al imprimir en impresora Canon de la oficina"
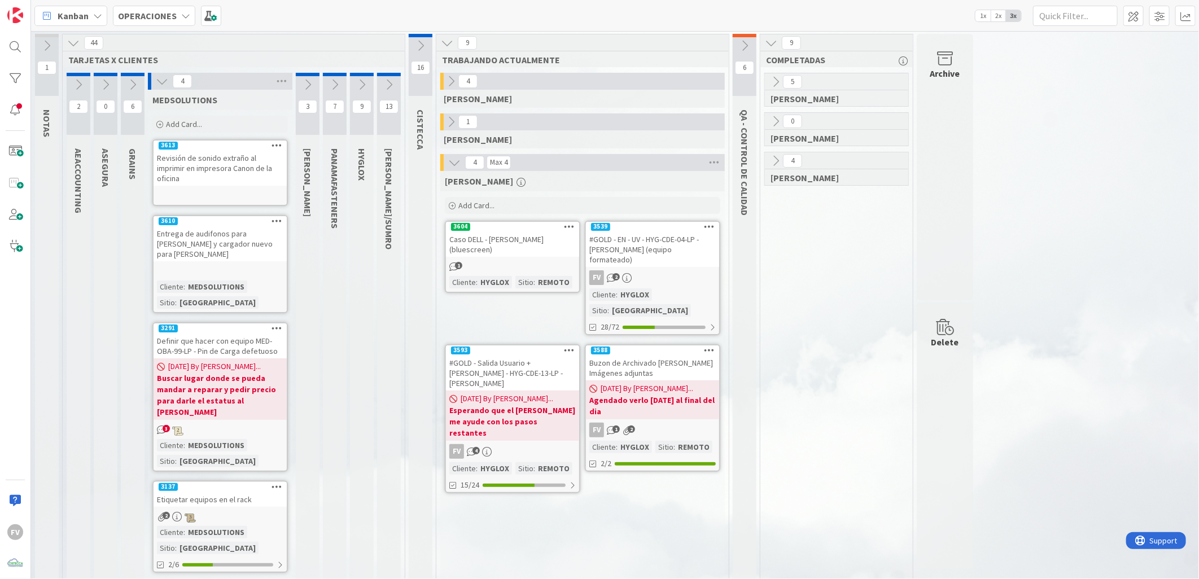
click at [240, 142] on div "3613" at bounding box center [220, 146] width 133 height 10
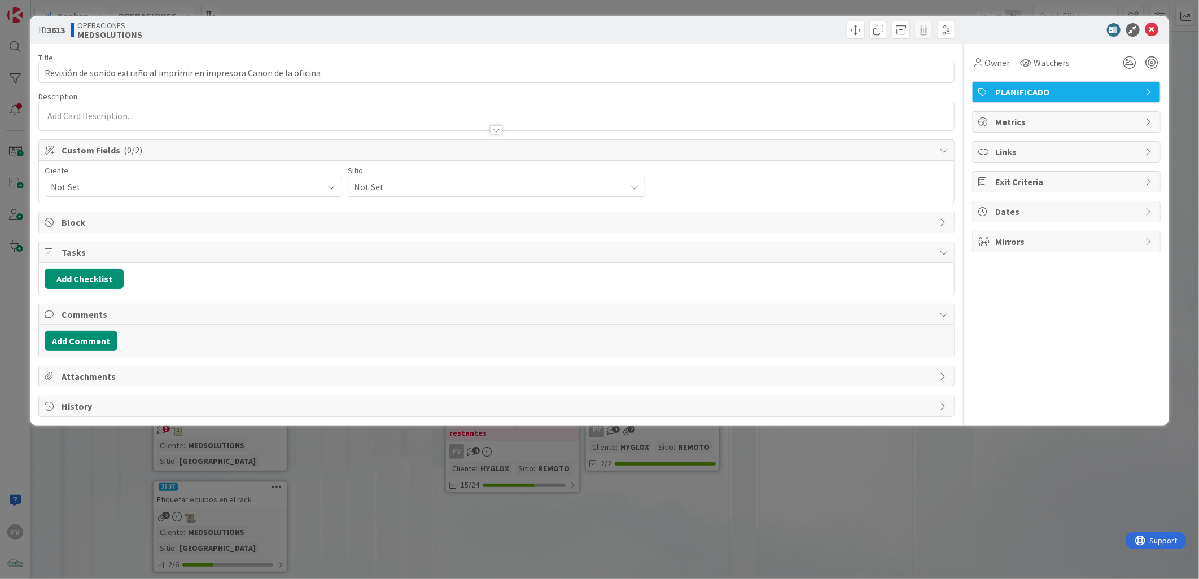
click at [154, 155] on span "Custom Fields ( 0/2 )" at bounding box center [498, 150] width 872 height 14
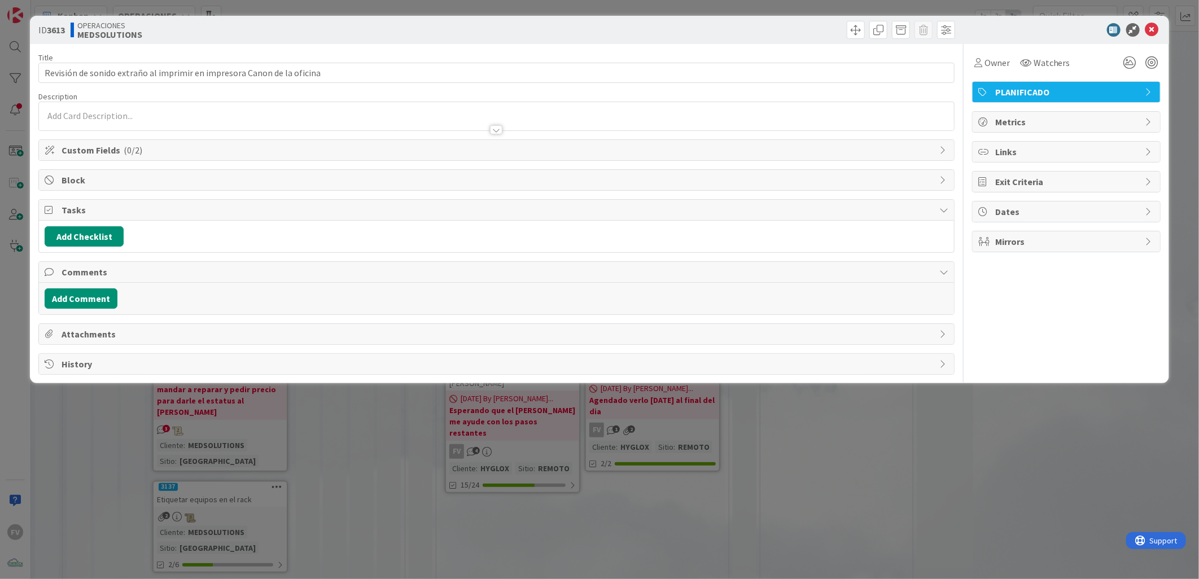
click at [135, 148] on span "( 0/2 )" at bounding box center [133, 150] width 19 height 11
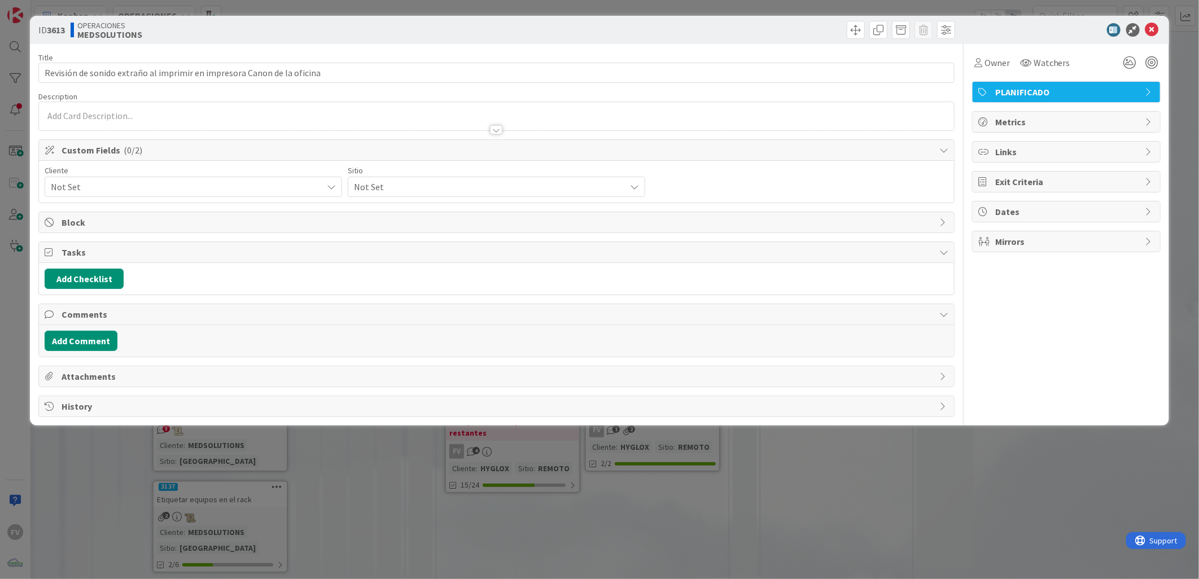
click at [125, 190] on span "Not Set" at bounding box center [184, 187] width 266 height 16
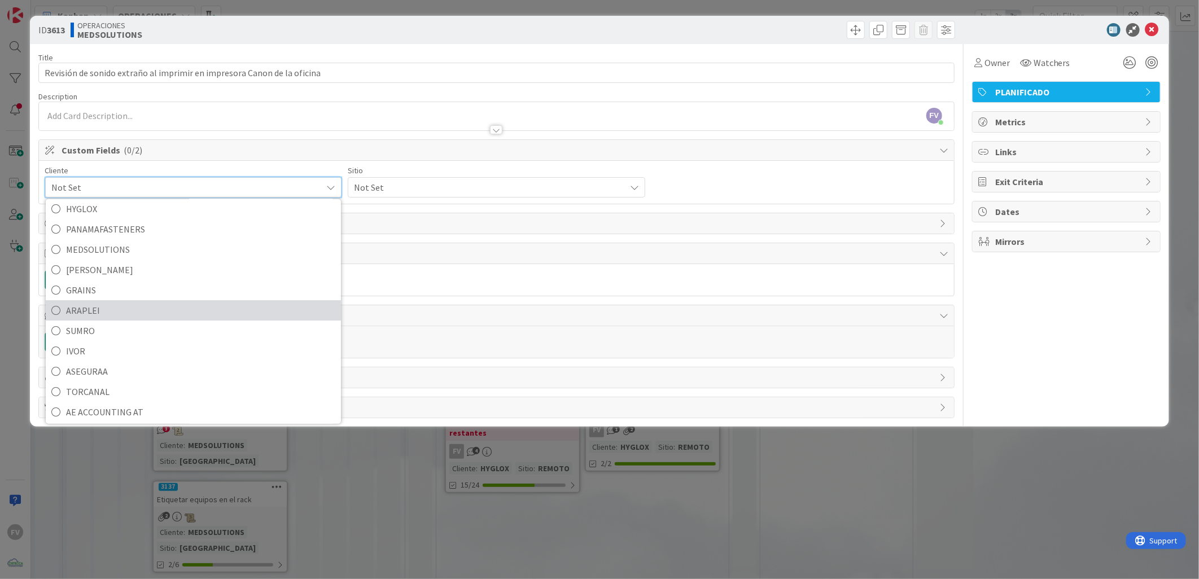
scroll to position [48, 0]
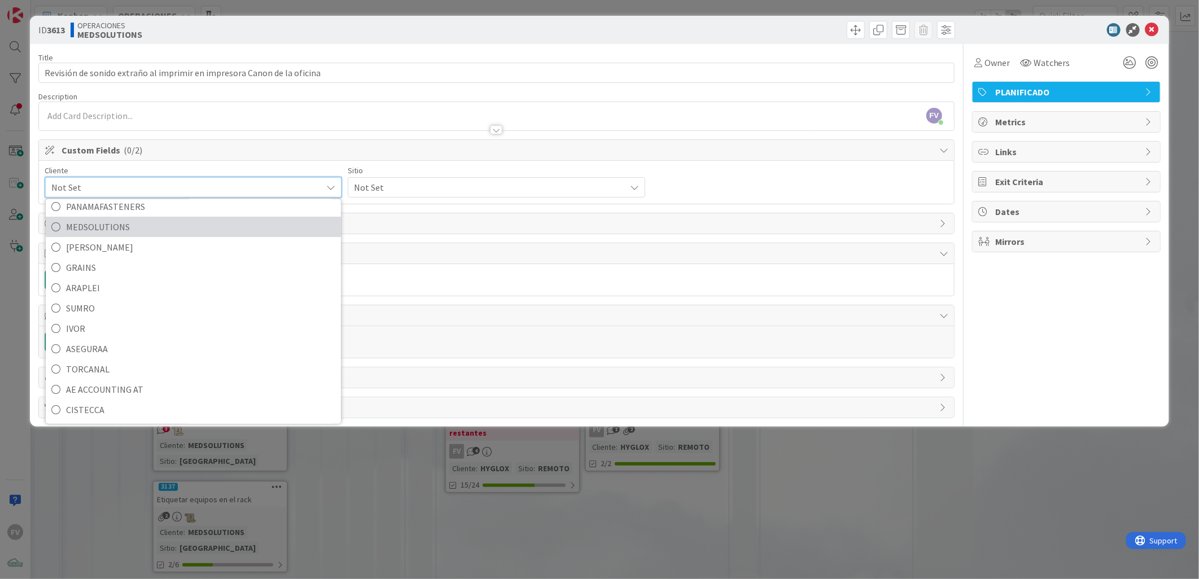
click at [145, 225] on span "MEDSOLUTIONS" at bounding box center [200, 226] width 269 height 17
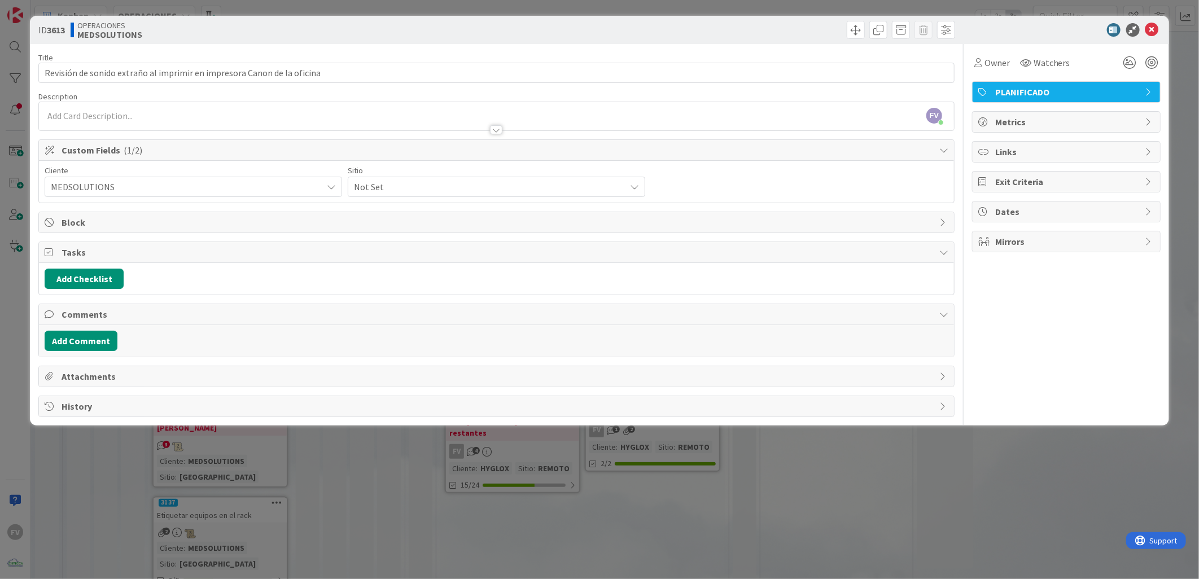
click at [342, 195] on div "Not Set" at bounding box center [193, 187] width 297 height 20
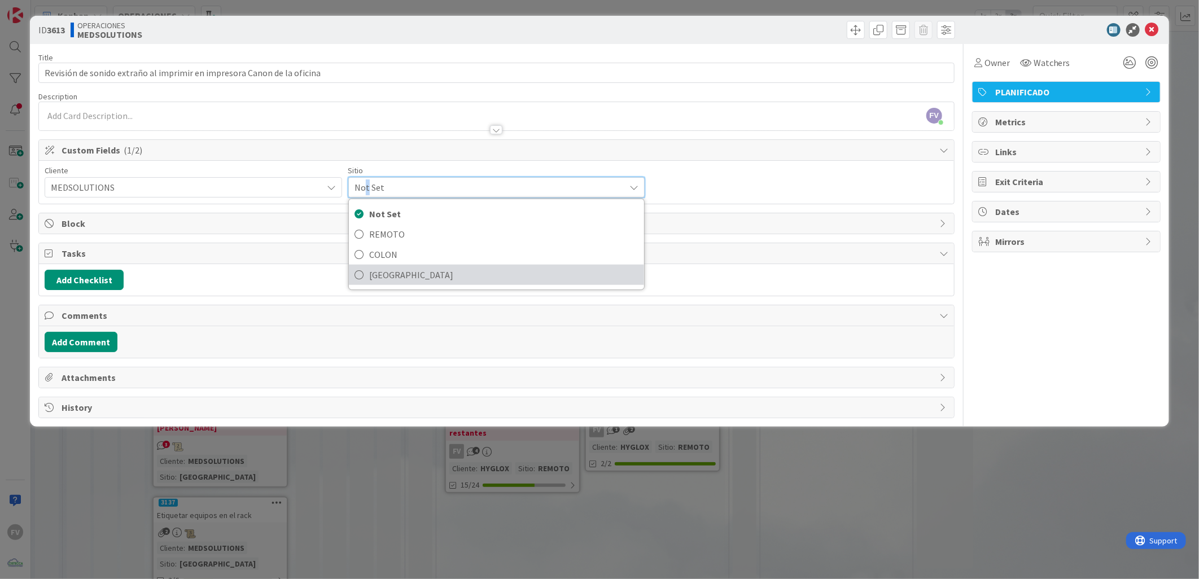
drag, startPoint x: 367, startPoint y: 195, endPoint x: 393, endPoint y: 277, distance: 86.4
click at [393, 277] on span "[GEOGRAPHIC_DATA]" at bounding box center [503, 274] width 269 height 17
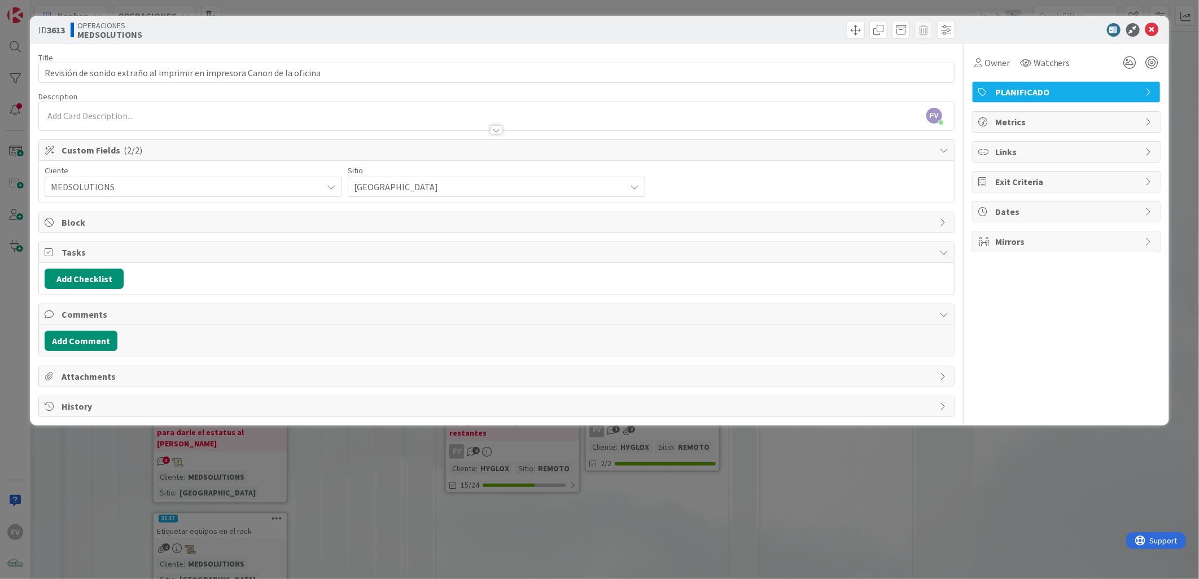
click at [458, 516] on div "ID 3613 OPERACIONES MEDSOLUTIONS Title 71 / 128 Revisión de sonido extraño al i…" at bounding box center [599, 289] width 1199 height 579
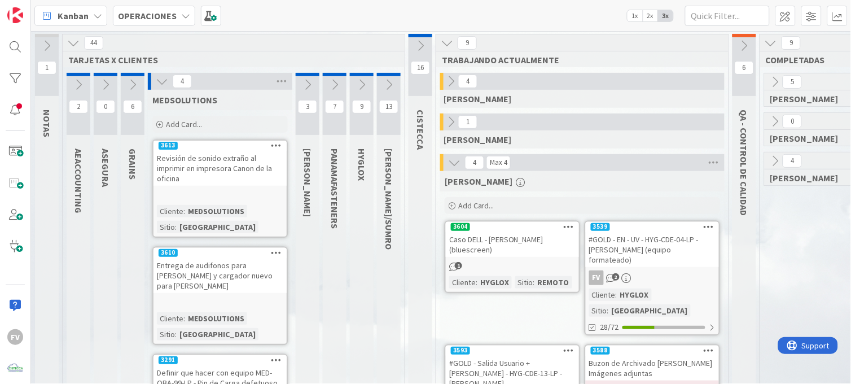
click at [161, 81] on icon at bounding box center [162, 81] width 12 height 12
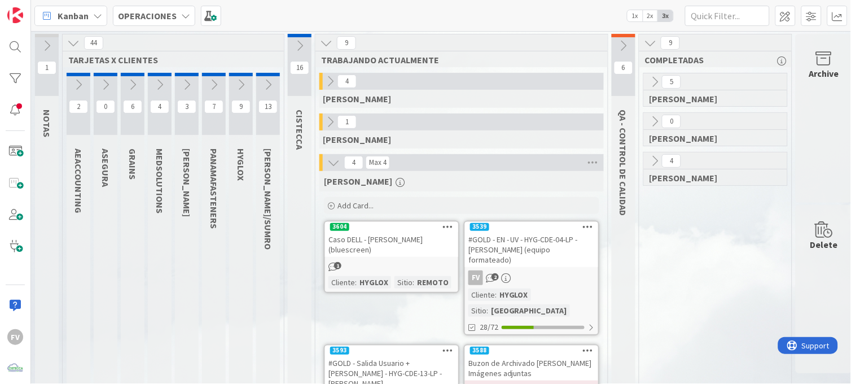
click at [507, 273] on icon at bounding box center [506, 278] width 10 height 10
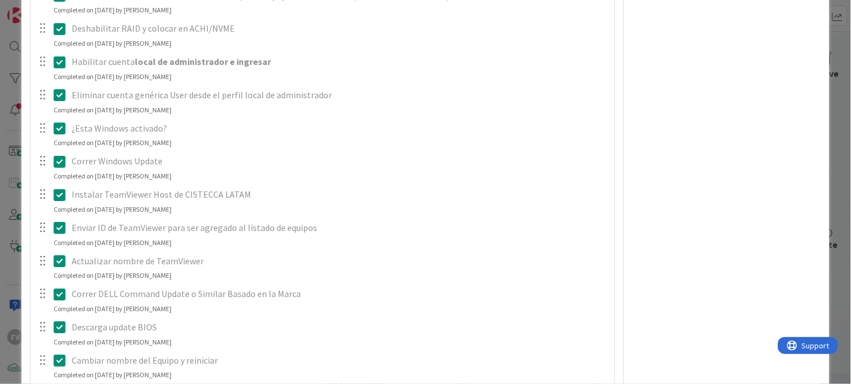
scroll to position [627, 0]
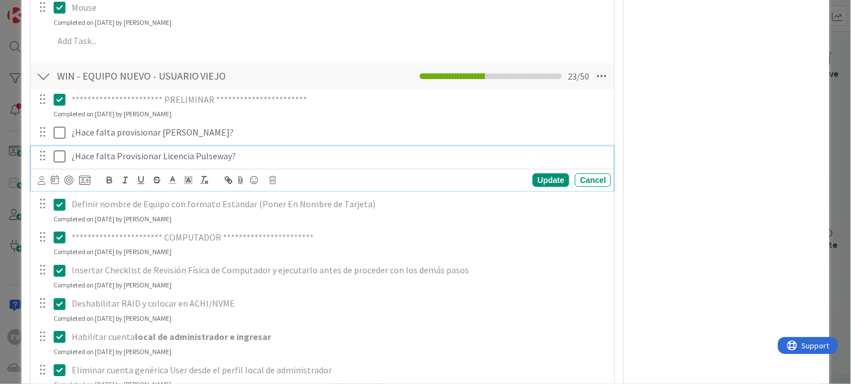
click at [60, 154] on icon at bounding box center [62, 157] width 17 height 14
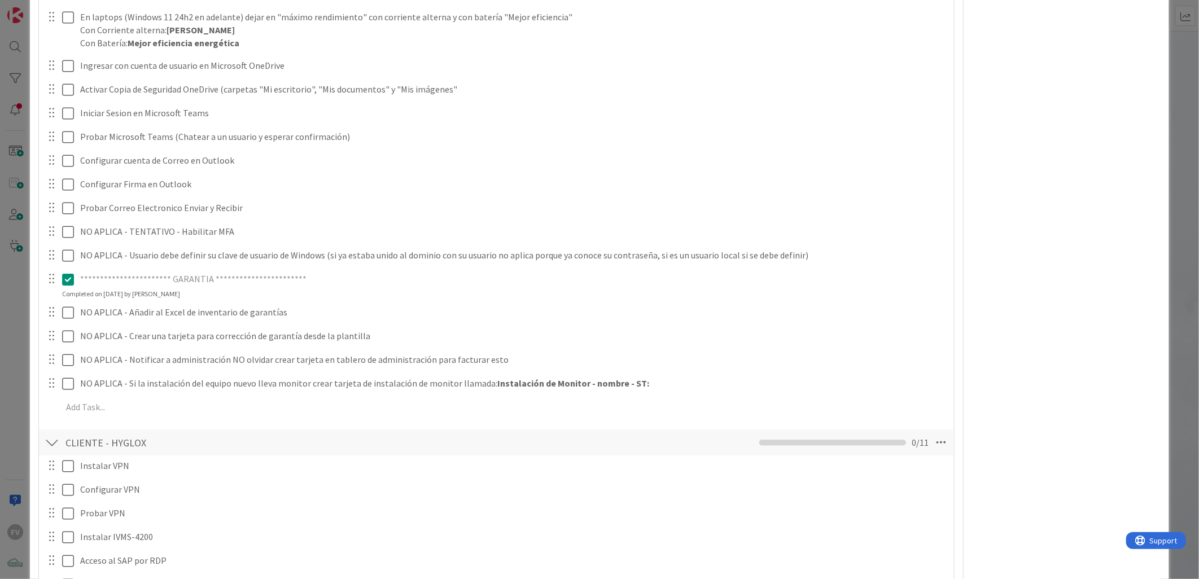
scroll to position [1944, 0]
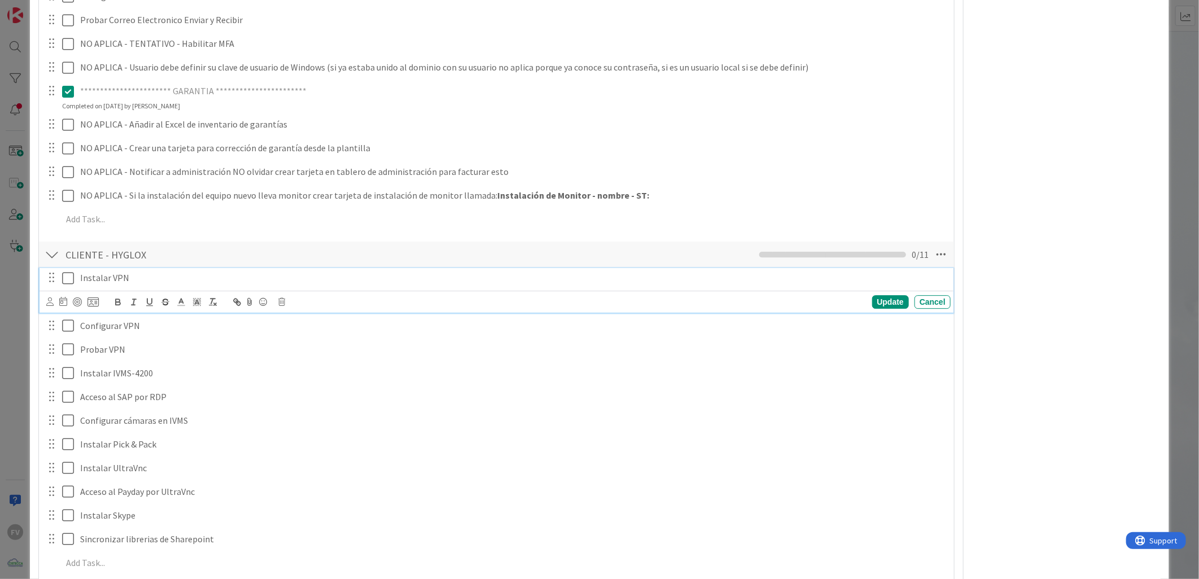
click at [65, 274] on icon at bounding box center [70, 279] width 17 height 14
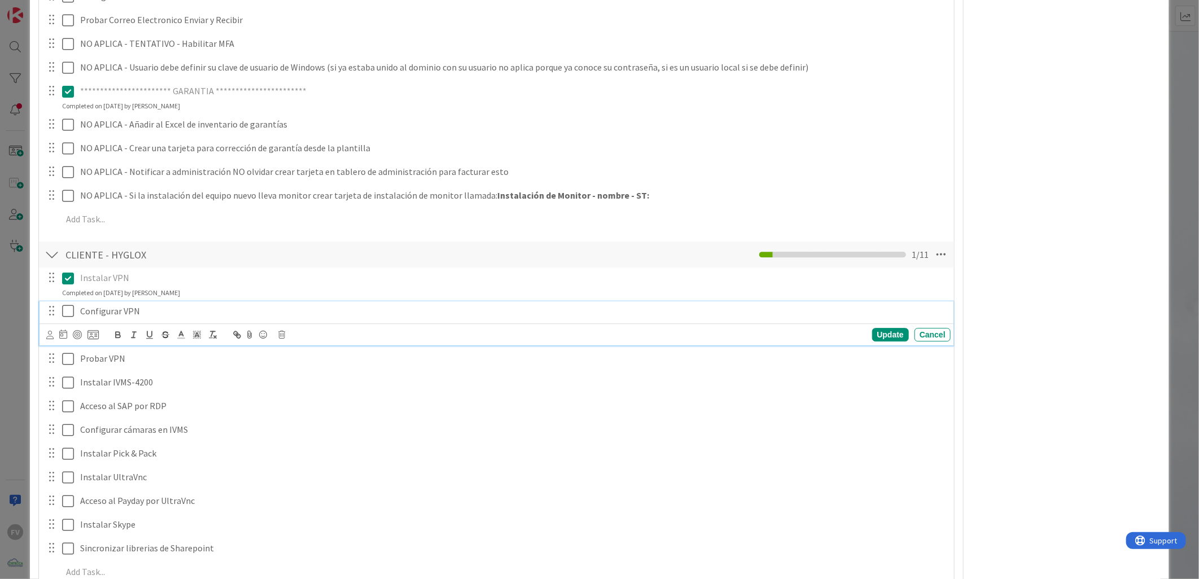
click at [63, 305] on icon at bounding box center [70, 311] width 17 height 14
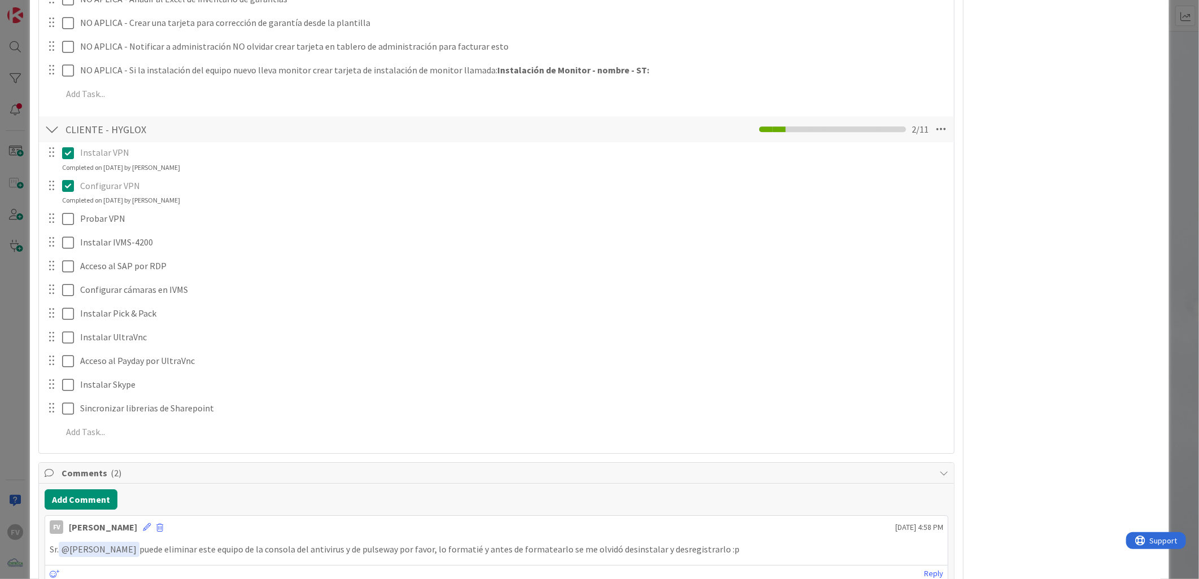
scroll to position [2007, 0]
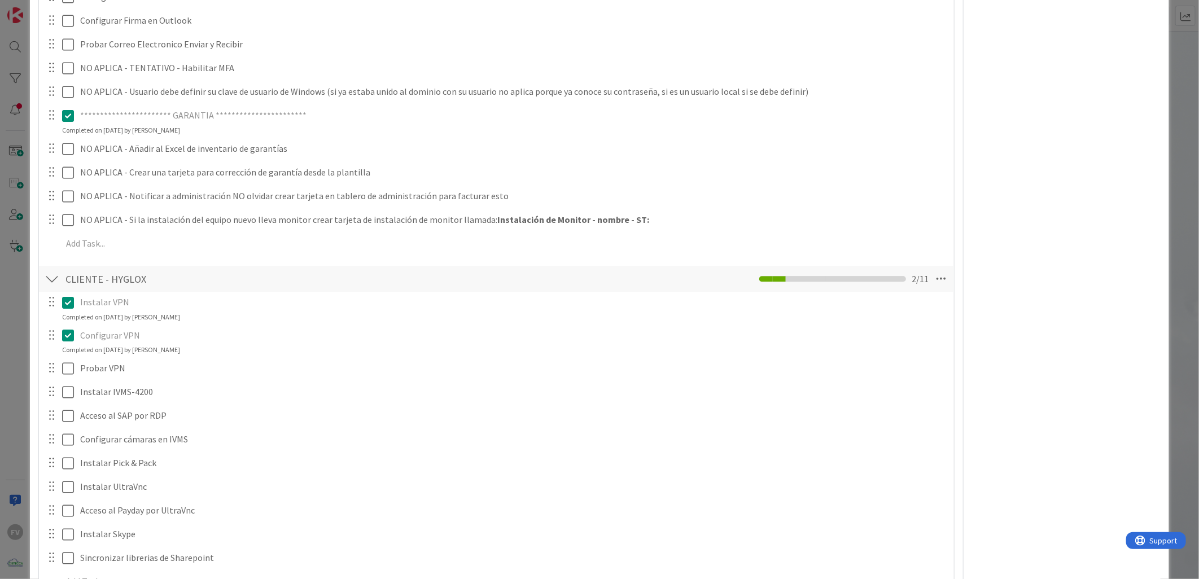
scroll to position [2045, 0]
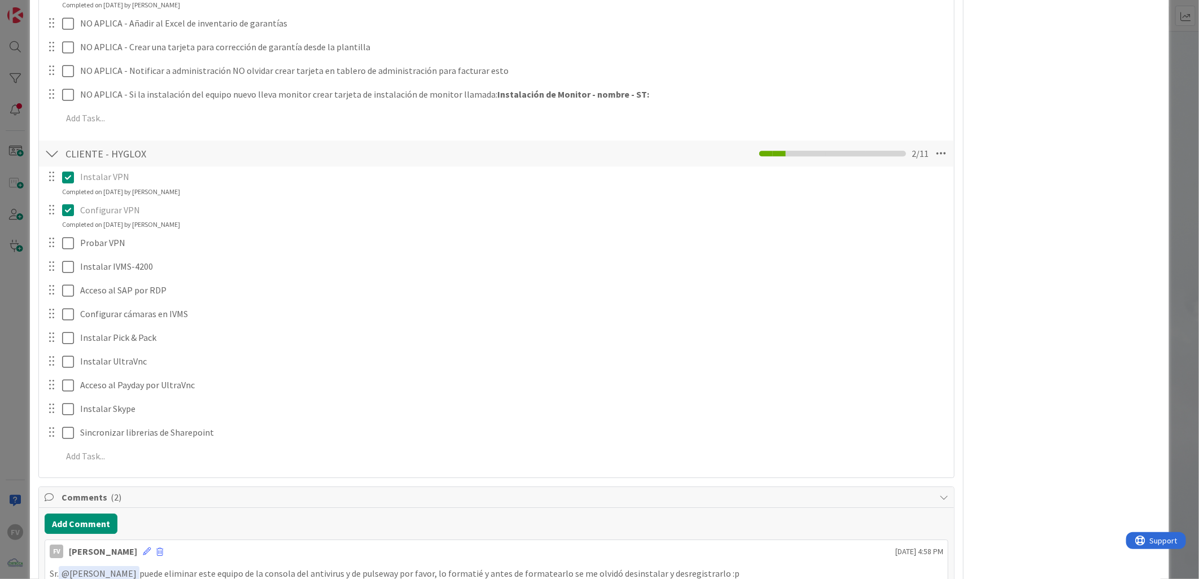
click at [21, 173] on div "ID 3539 OPERACIONES [PERSON_NAME] Title 66 / 128 #GOLD - EN - UV - HYG-CDE-04-L…" at bounding box center [599, 289] width 1199 height 579
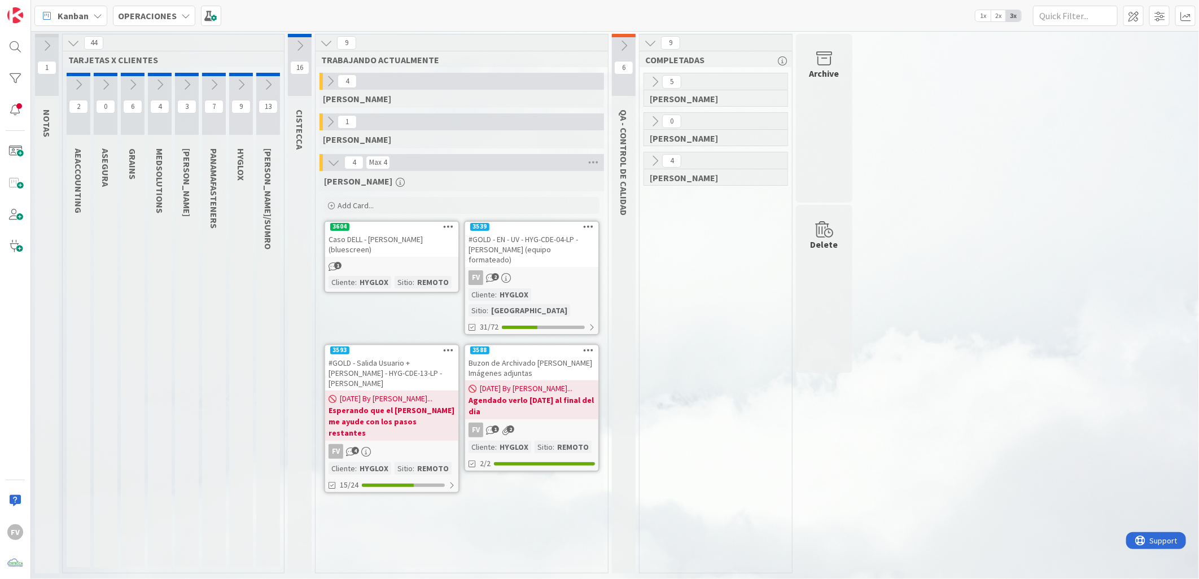
click at [988, 324] on div "1 NOTAS 44 TARJETAS X CLIENTES 2 AEACCOUNTING 0 ASEGURA 6 GRAINS 4 MEDSOLUTIONS…" at bounding box center [614, 306] width 1163 height 545
click at [415, 393] on span "[DATE] By [PERSON_NAME]..." at bounding box center [386, 399] width 93 height 12
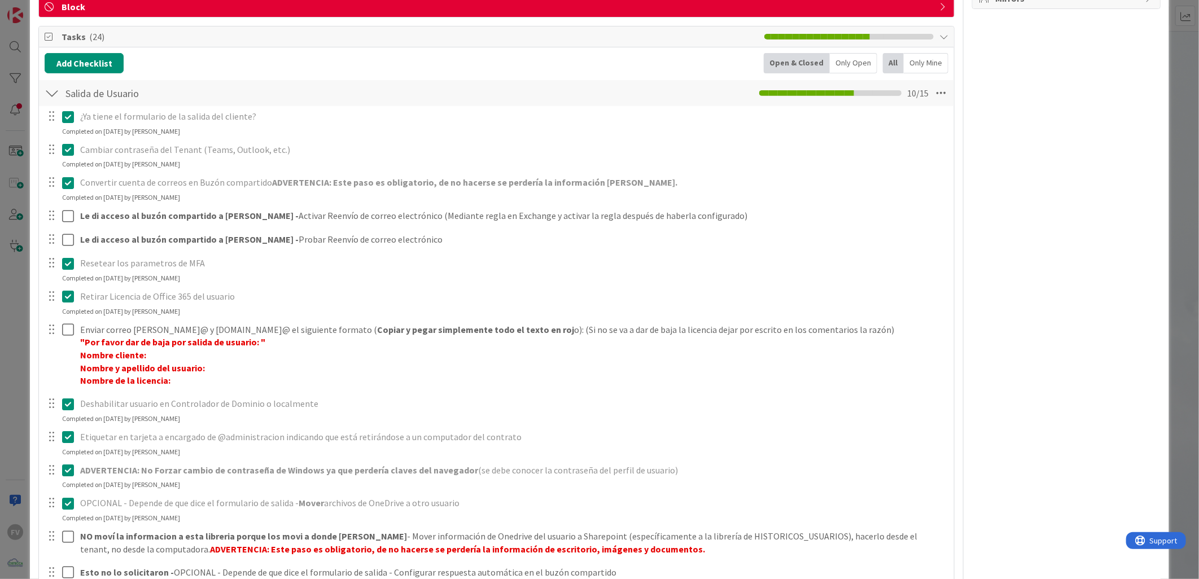
scroll to position [55, 0]
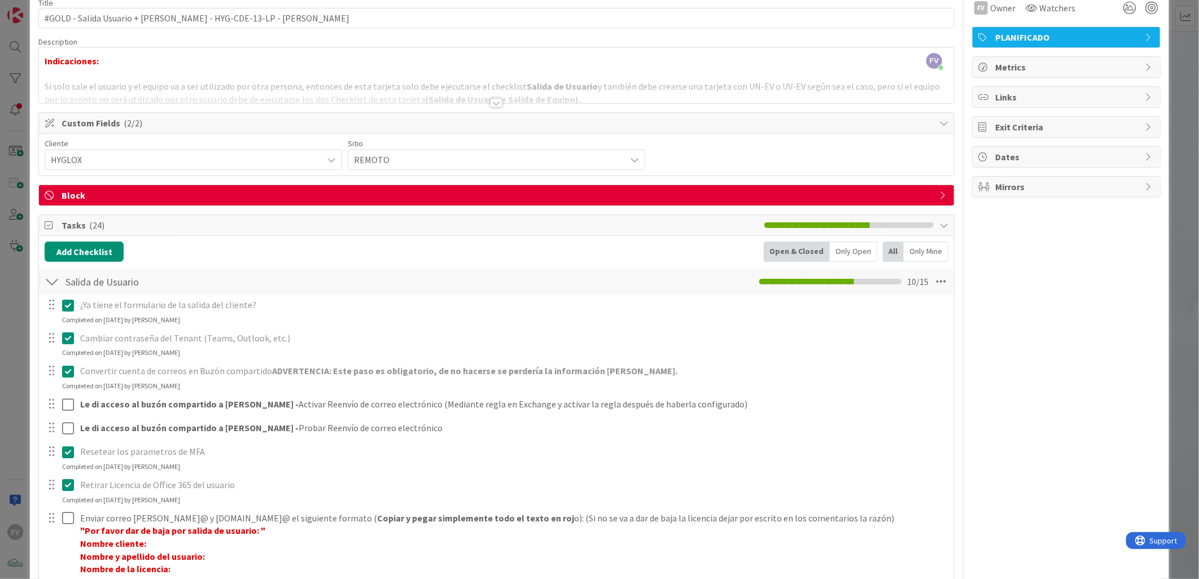
click at [51, 284] on div at bounding box center [52, 282] width 15 height 20
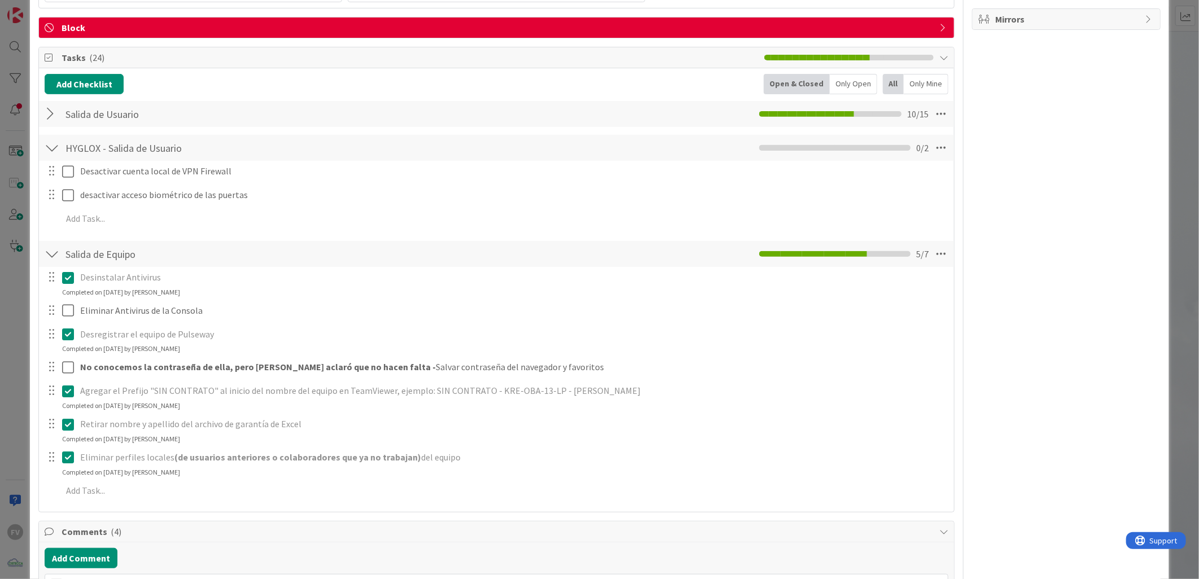
scroll to position [243, 0]
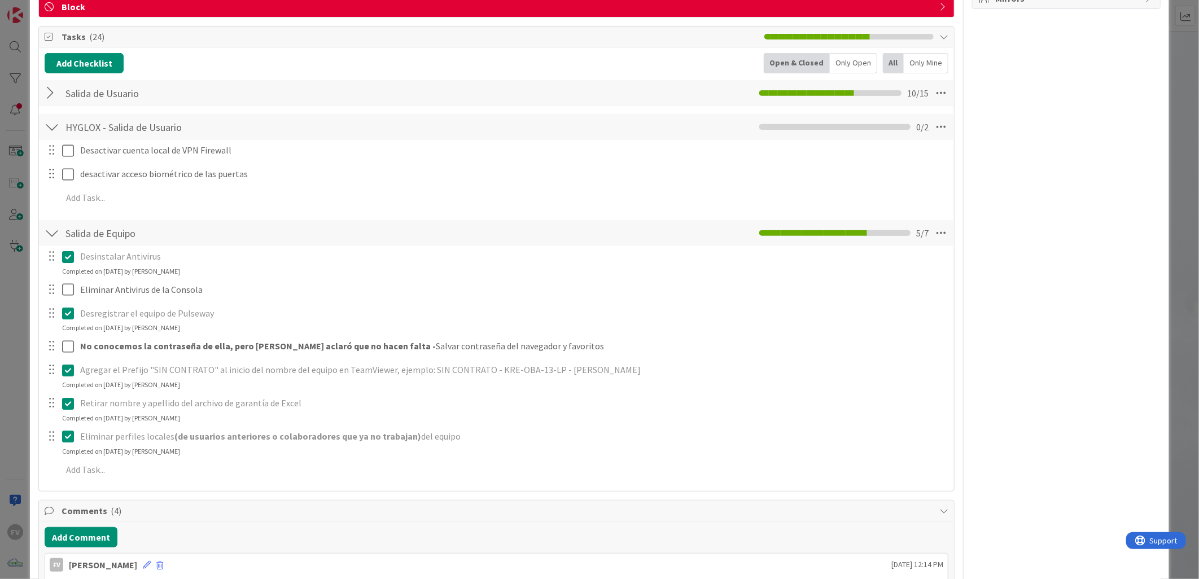
click at [53, 131] on div at bounding box center [52, 127] width 15 height 20
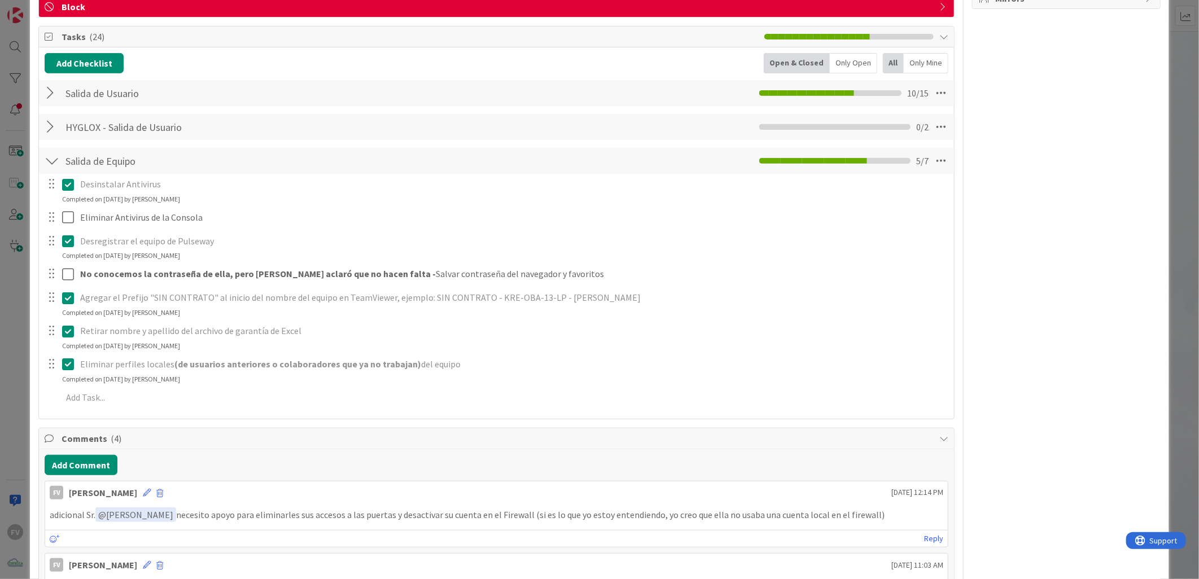
click at [15, 294] on div "ID 3593 OPERACIONES [PERSON_NAME] Title 75 / 128 #GOLD - Salida Usuario + Salid…" at bounding box center [599, 289] width 1199 height 579
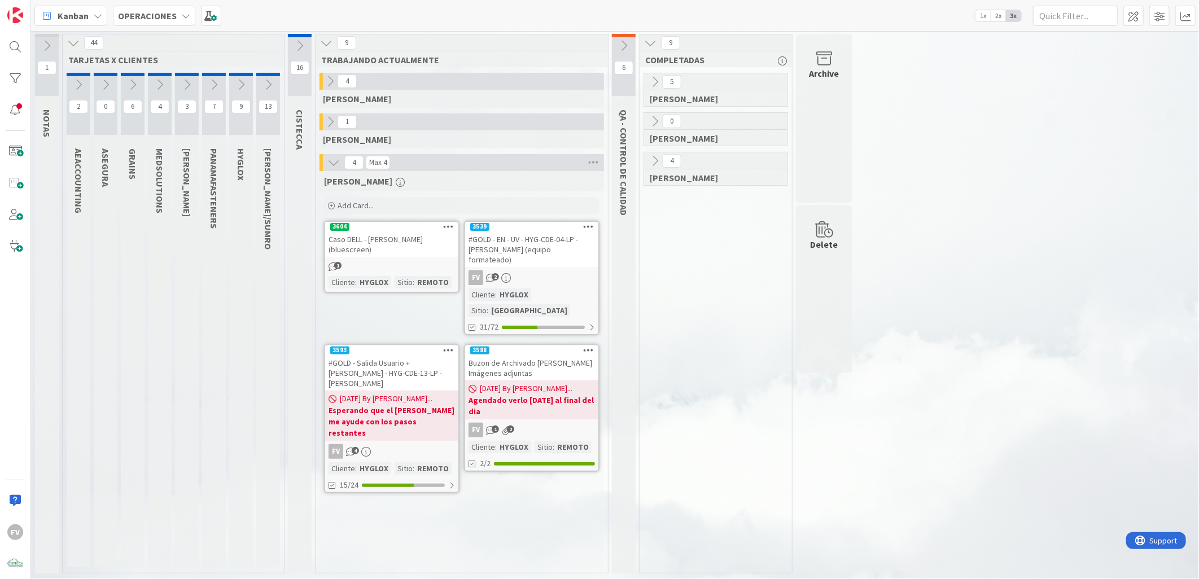
click at [732, 339] on div "5 [PERSON_NAME] 0 [PERSON_NAME] 4 [PERSON_NAME]" at bounding box center [716, 323] width 148 height 500
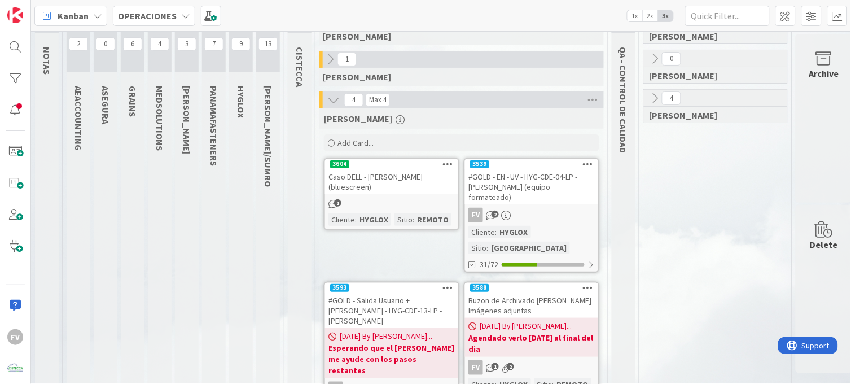
scroll to position [100, 0]
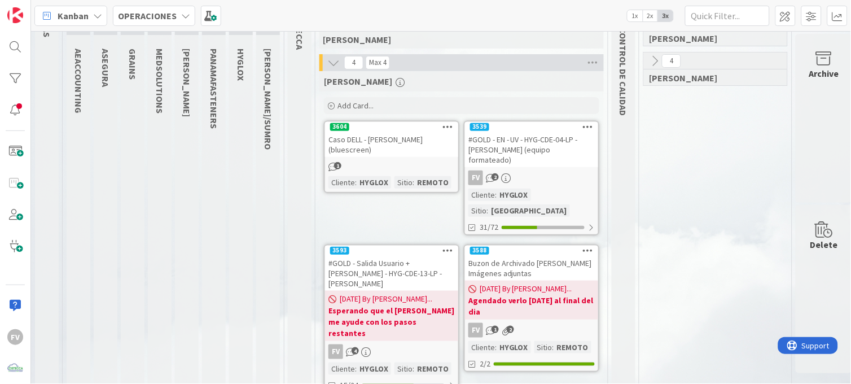
click at [532, 256] on div "Buzon de Archivado [PERSON_NAME] Imágenes adjuntas" at bounding box center [531, 268] width 133 height 25
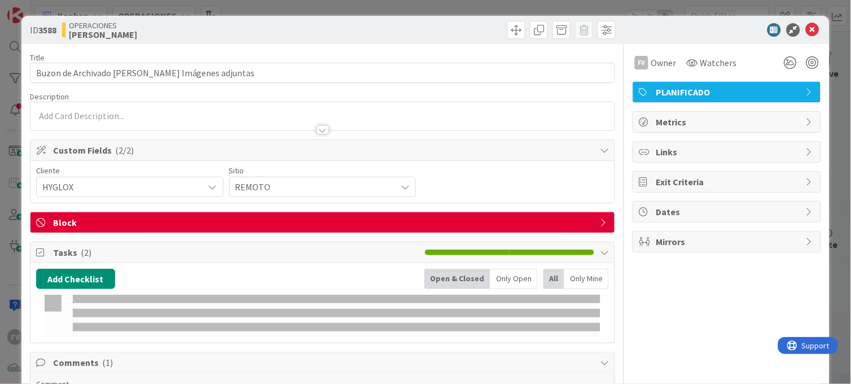
scroll to position [34, 0]
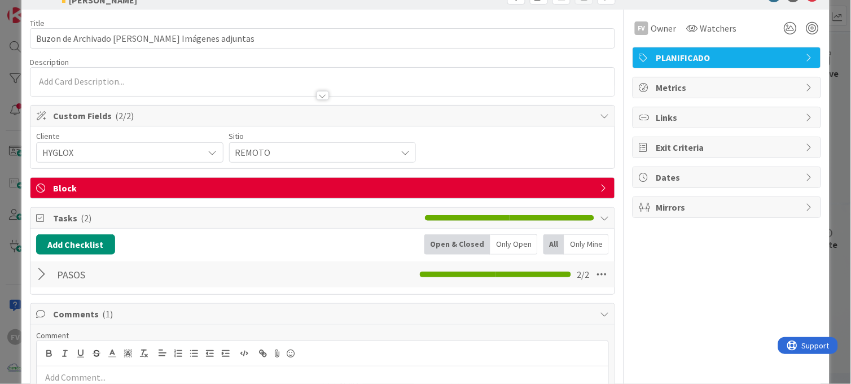
click at [826, 75] on div "ID 3588 OPERACIONES [PERSON_NAME] Title 51 / 128 Buzon de Archivado [PERSON_NAM…" at bounding box center [425, 192] width 851 height 384
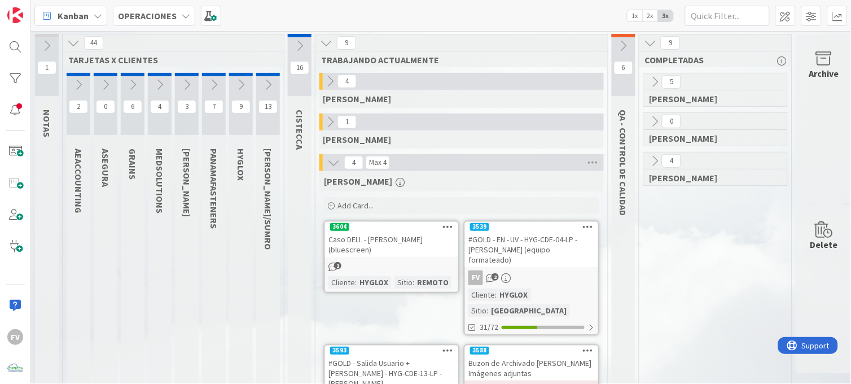
click at [304, 46] on icon at bounding box center [300, 46] width 12 height 12
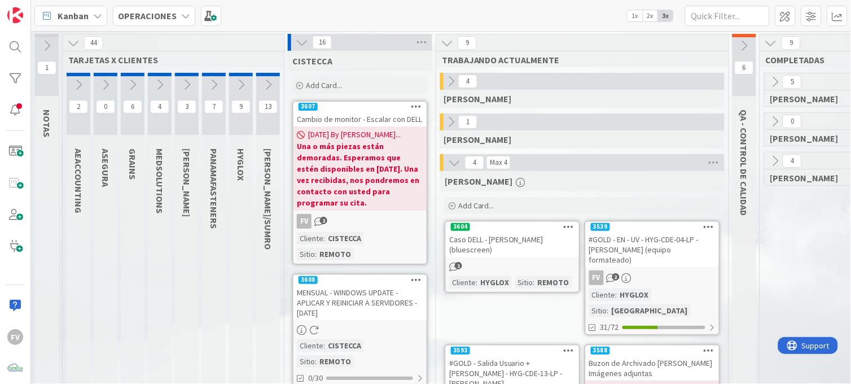
click at [304, 46] on icon at bounding box center [302, 42] width 12 height 12
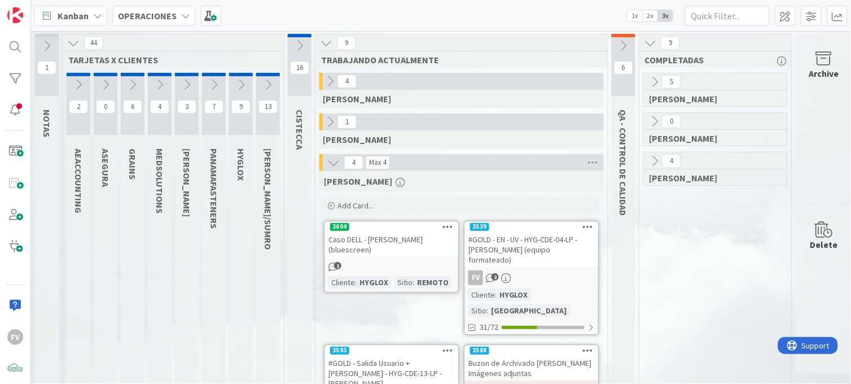
click at [327, 76] on icon at bounding box center [330, 81] width 12 height 12
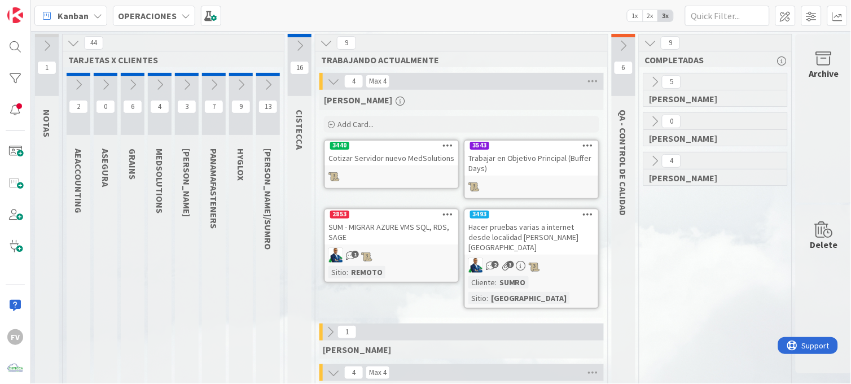
click at [327, 76] on icon at bounding box center [333, 81] width 12 height 12
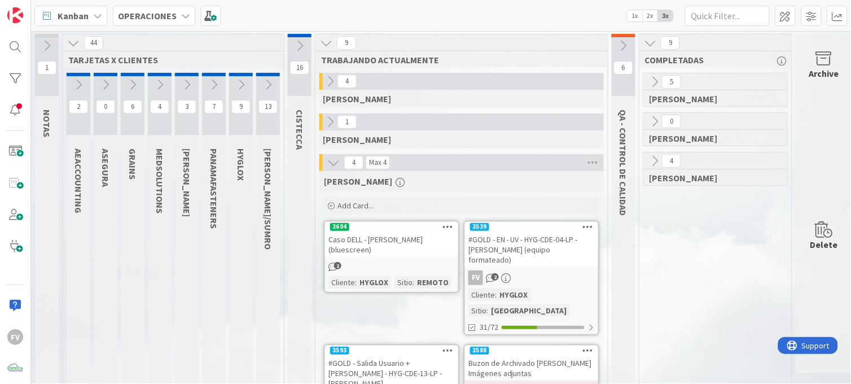
click at [558, 242] on div "#GOLD - EN - UV - HYG-CDE-04-LP - [PERSON_NAME] (equipo formateado)" at bounding box center [531, 249] width 133 height 35
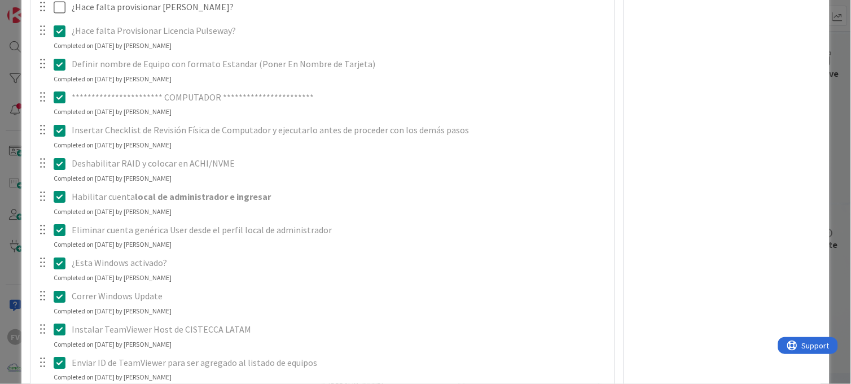
scroll to position [313, 0]
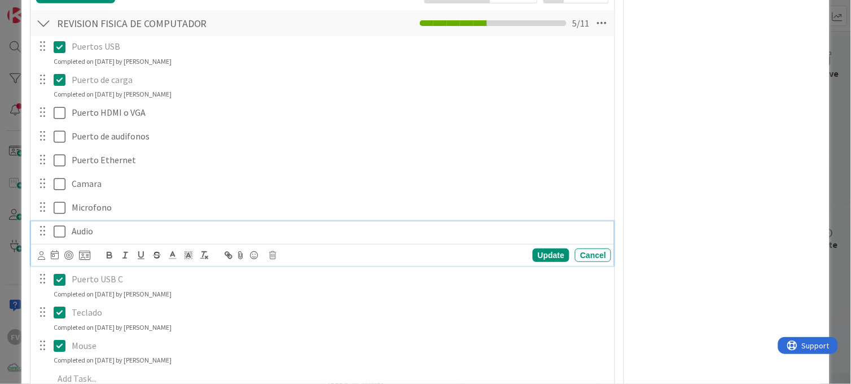
click at [60, 231] on icon at bounding box center [62, 232] width 17 height 14
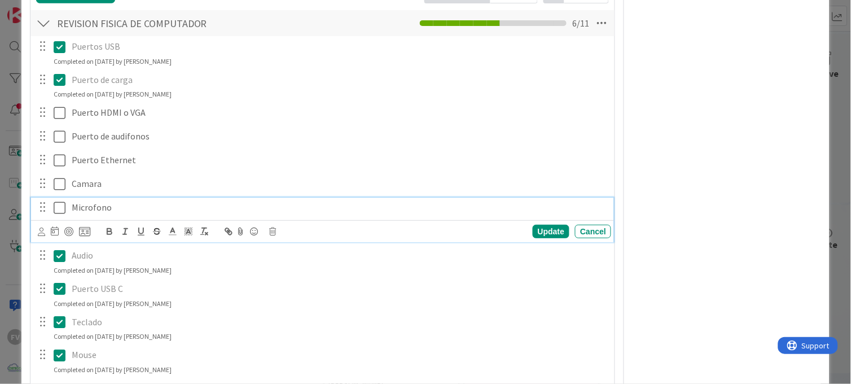
drag, startPoint x: 53, startPoint y: 209, endPoint x: 51, endPoint y: 194, distance: 14.8
click at [54, 209] on icon at bounding box center [62, 208] width 17 height 14
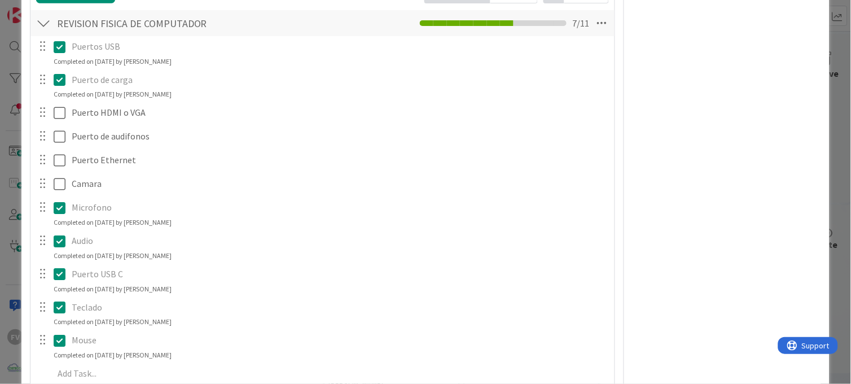
click at [51, 186] on div at bounding box center [52, 184] width 32 height 20
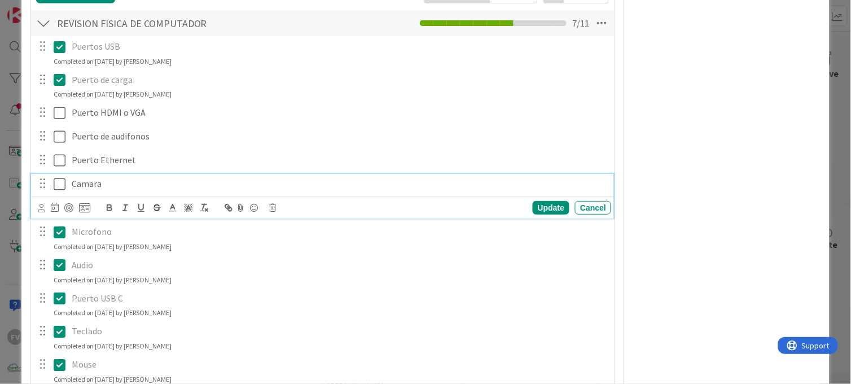
click at [62, 185] on icon at bounding box center [62, 184] width 17 height 14
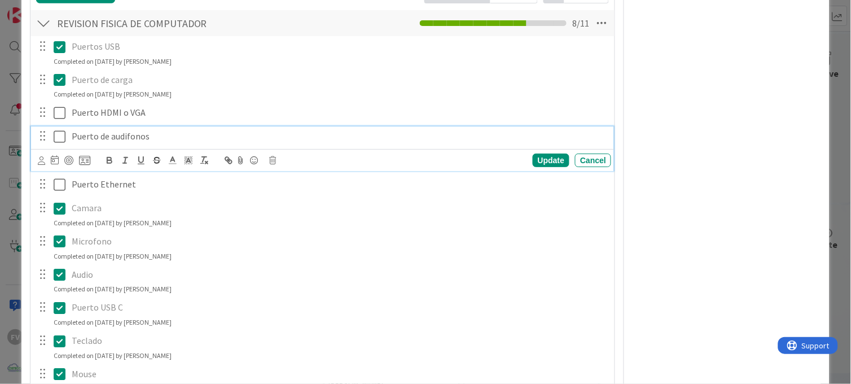
click at [63, 133] on icon at bounding box center [62, 137] width 17 height 14
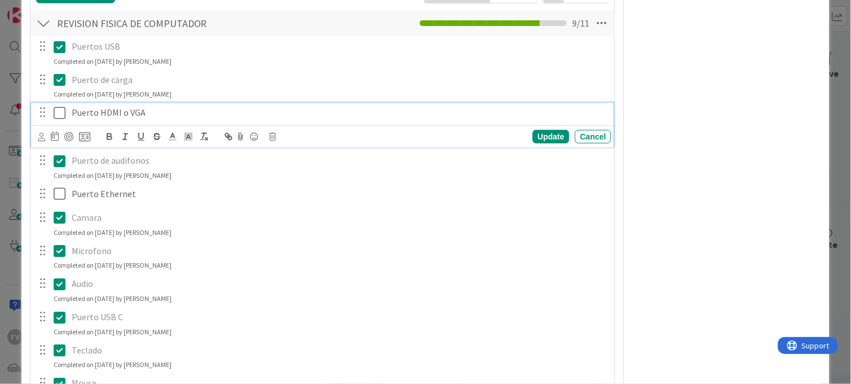
click at [58, 111] on icon at bounding box center [62, 113] width 17 height 14
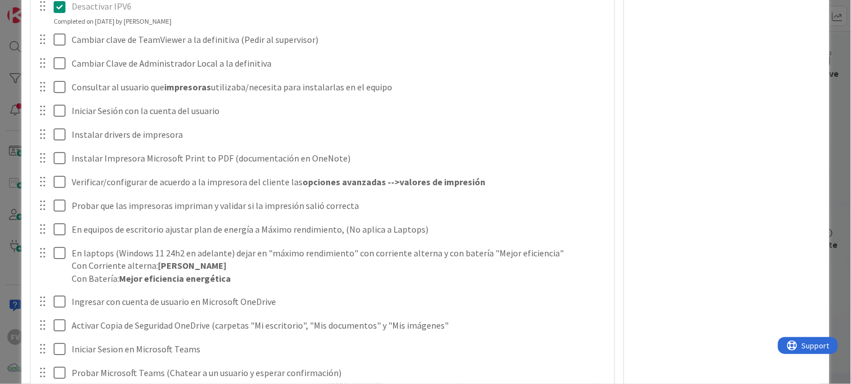
scroll to position [1630, 0]
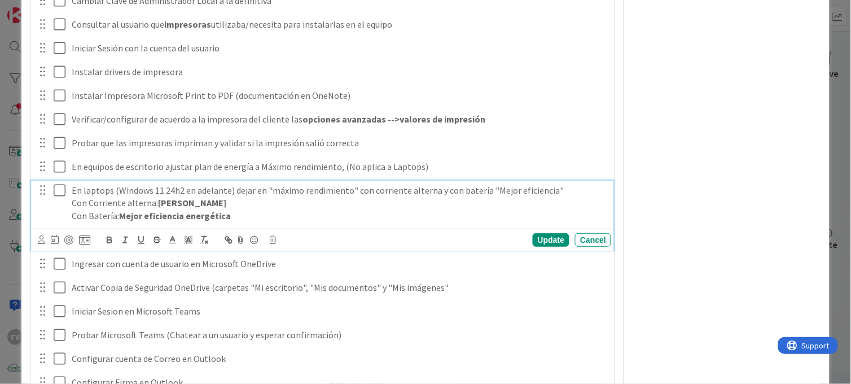
click at [63, 190] on icon at bounding box center [62, 190] width 17 height 14
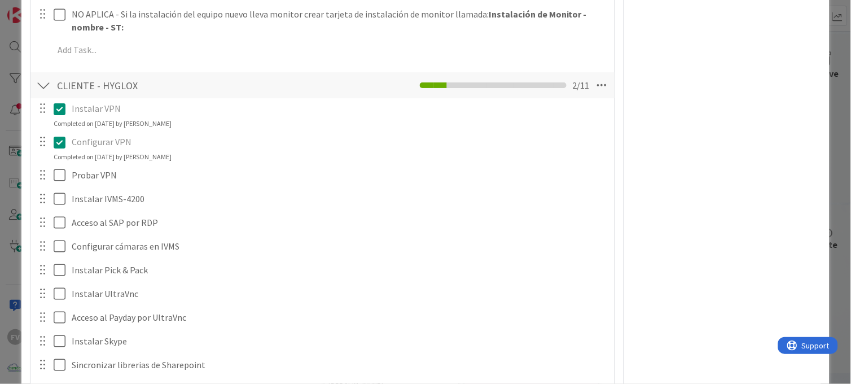
scroll to position [2258, 0]
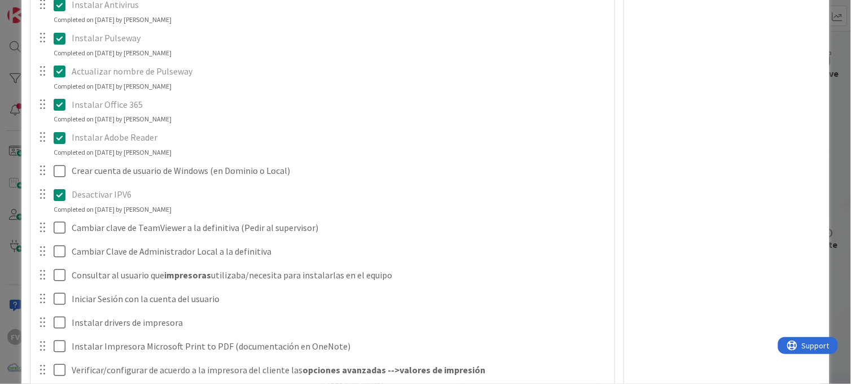
scroll to position [1505, 0]
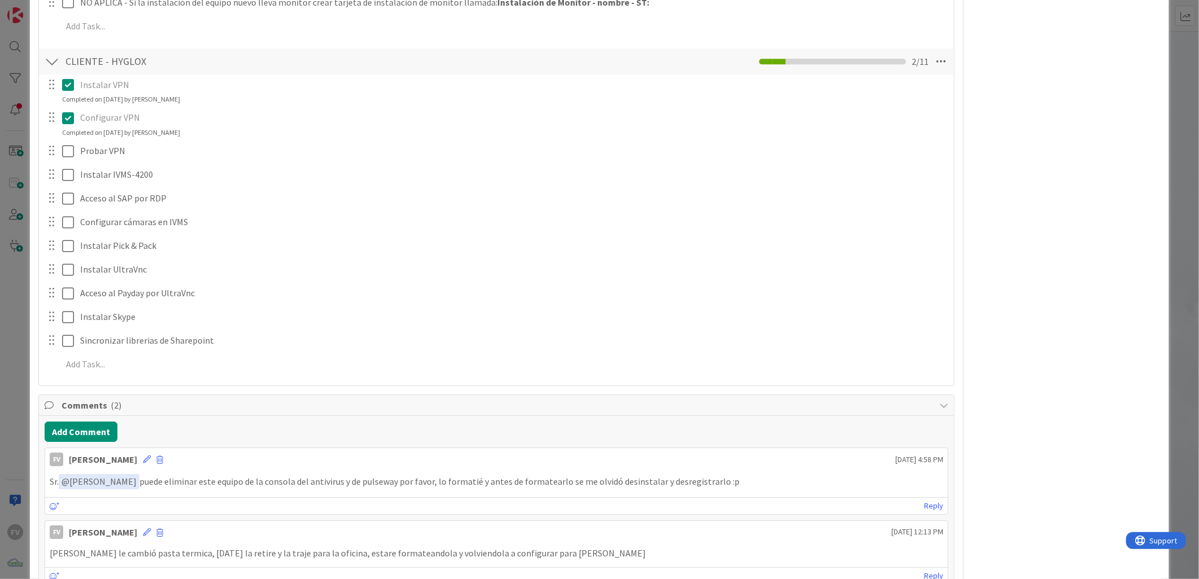
scroll to position [2007, 0]
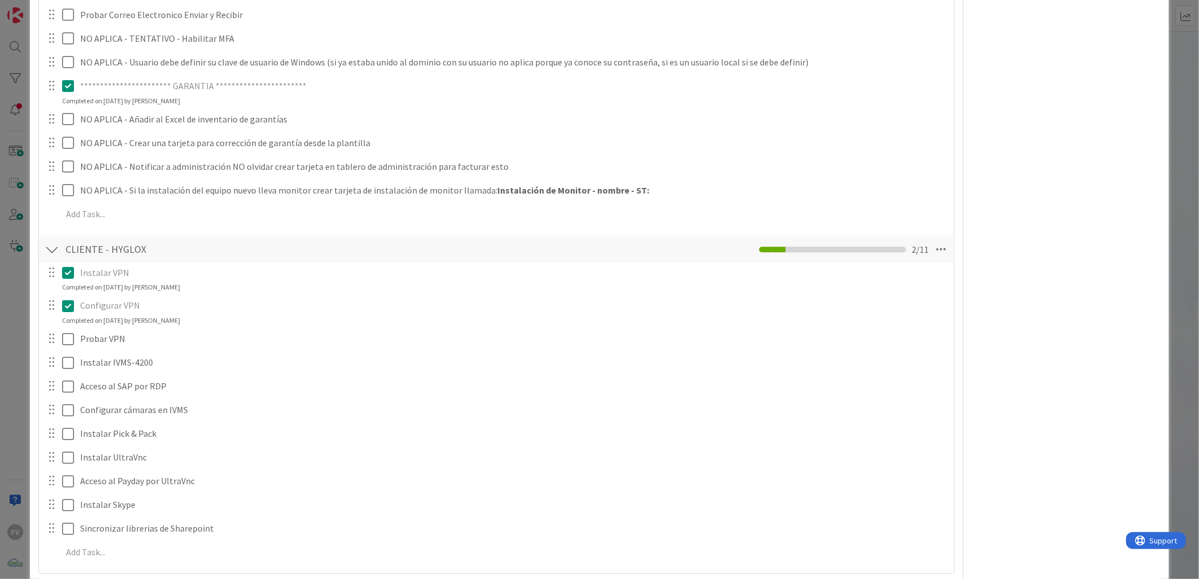
click at [26, 182] on div "ID 3539 OPERACIONES [PERSON_NAME] Title 66 / 128 #GOLD - EN - UV - HYG-CDE-04-L…" at bounding box center [599, 289] width 1199 height 579
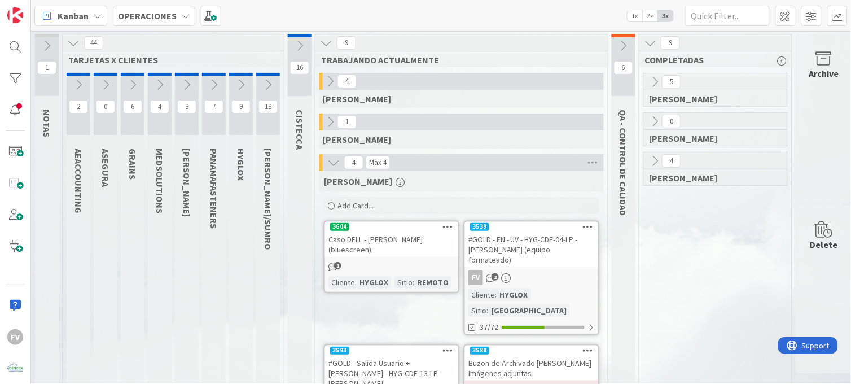
click at [411, 264] on div "1" at bounding box center [391, 266] width 133 height 12
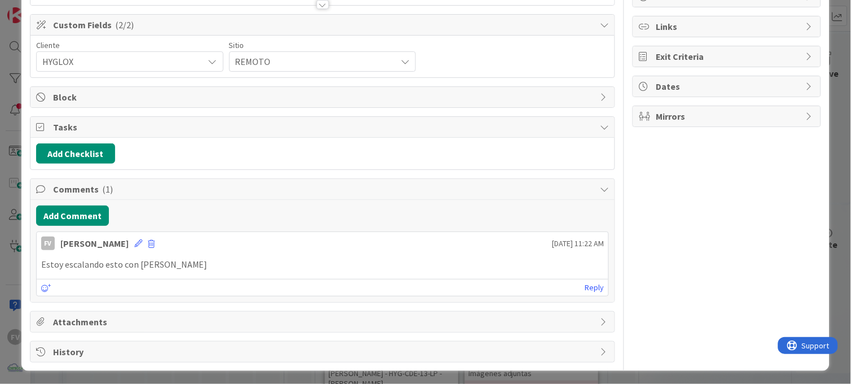
click at [133, 108] on div "Title 40 / 128 Caso DELL - [PERSON_NAME] (bluescreen) Description Owner Watcher…" at bounding box center [323, 141] width 586 height 444
click at [146, 123] on span "Tasks" at bounding box center [324, 127] width 542 height 14
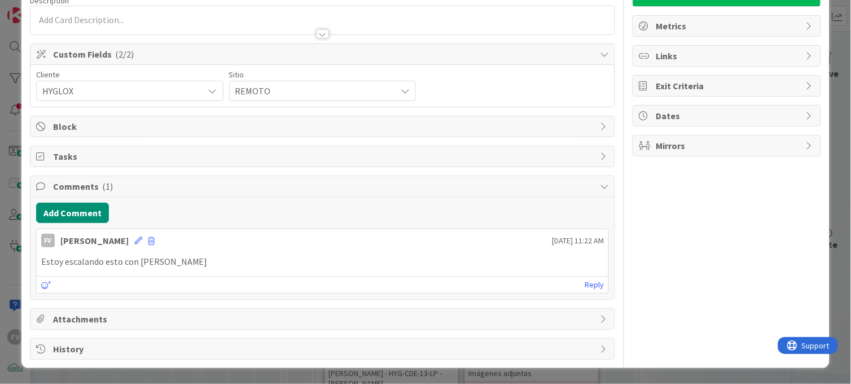
scroll to position [97, 0]
click at [124, 191] on span "Comments ( 1 )" at bounding box center [324, 187] width 542 height 14
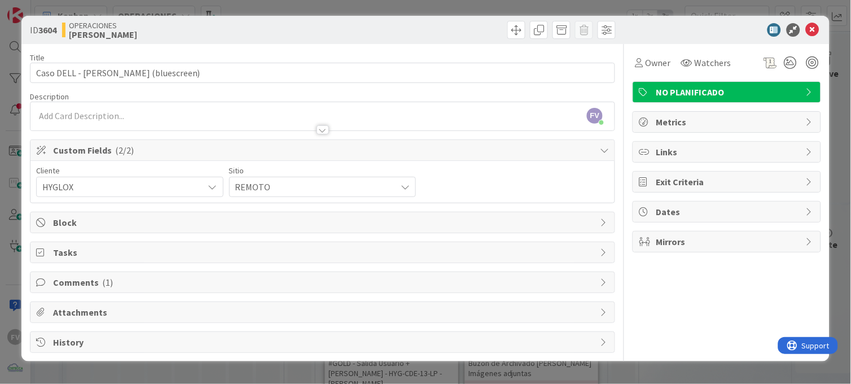
scroll to position [0, 0]
click at [120, 311] on span "Attachments" at bounding box center [324, 312] width 542 height 14
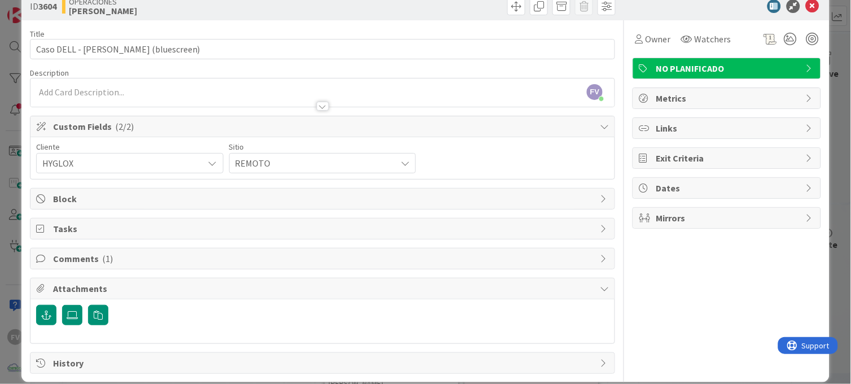
scroll to position [38, 0]
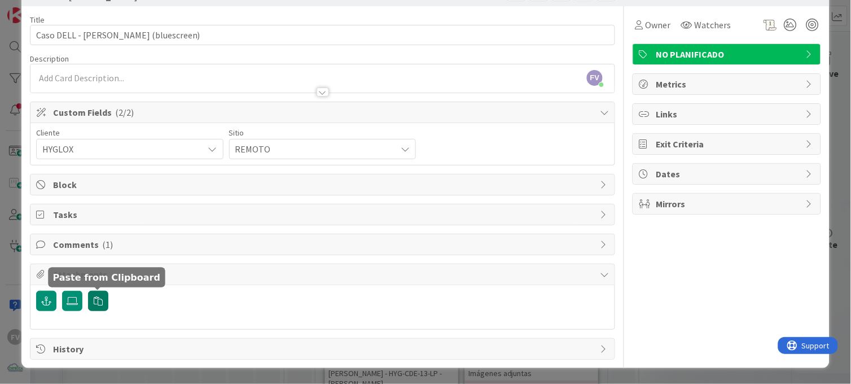
click at [105, 297] on button "button" at bounding box center [98, 301] width 20 height 20
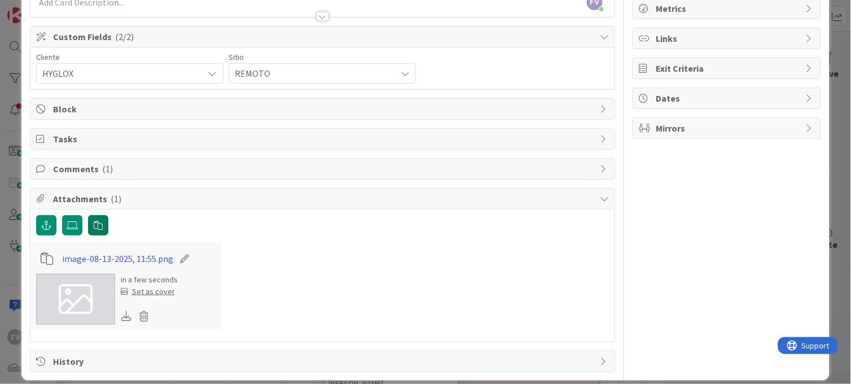
scroll to position [126, 0]
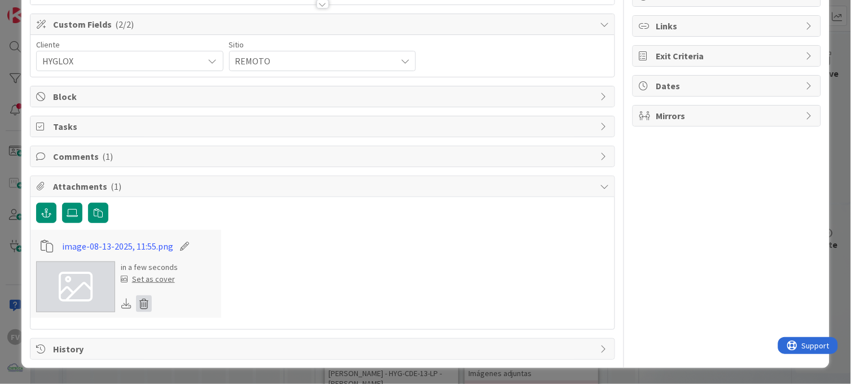
click at [148, 307] on icon at bounding box center [144, 303] width 16 height 17
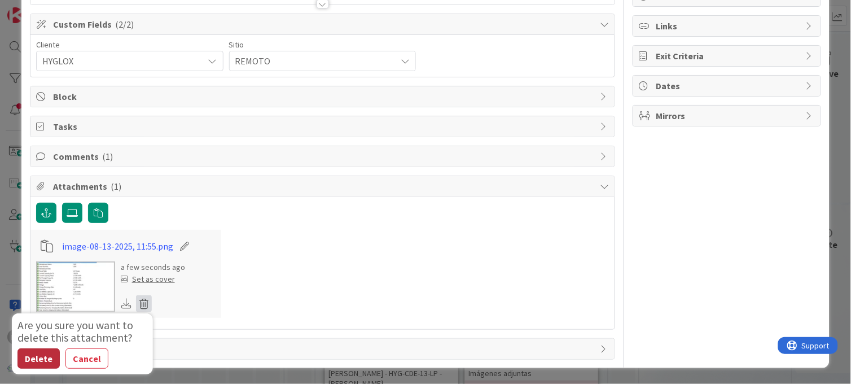
click at [40, 357] on button "Delete" at bounding box center [38, 358] width 42 height 20
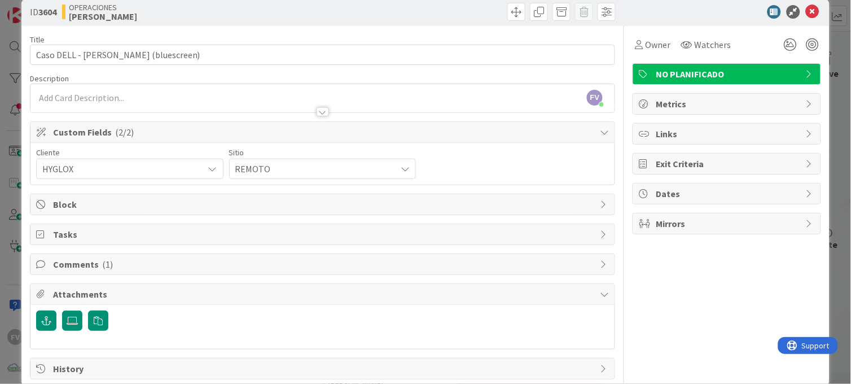
scroll to position [0, 0]
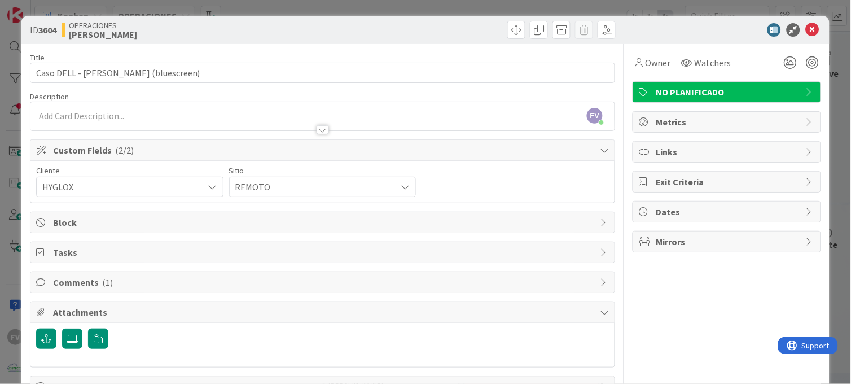
click at [135, 146] on span "Custom Fields ( 2/2 )" at bounding box center [324, 150] width 542 height 14
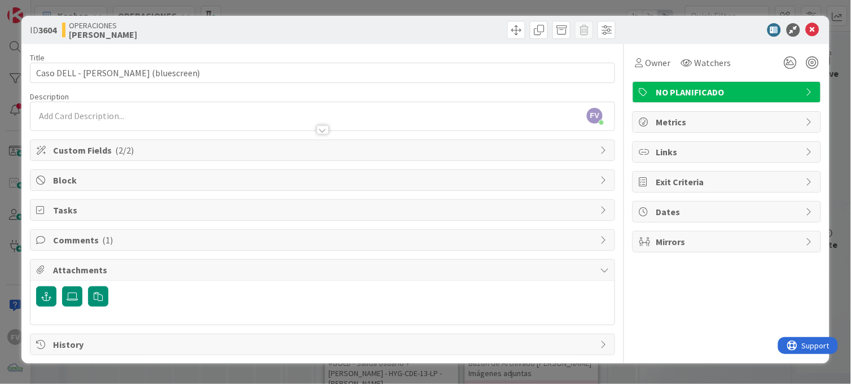
click at [96, 272] on span "Attachments" at bounding box center [324, 270] width 542 height 14
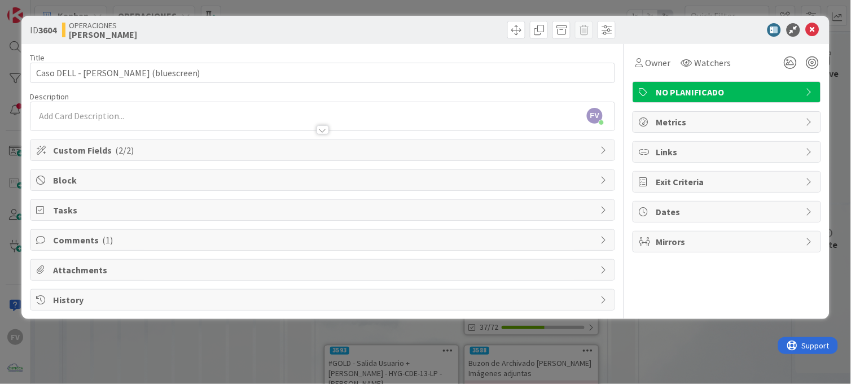
click at [84, 234] on span "Comments ( 1 )" at bounding box center [324, 240] width 542 height 14
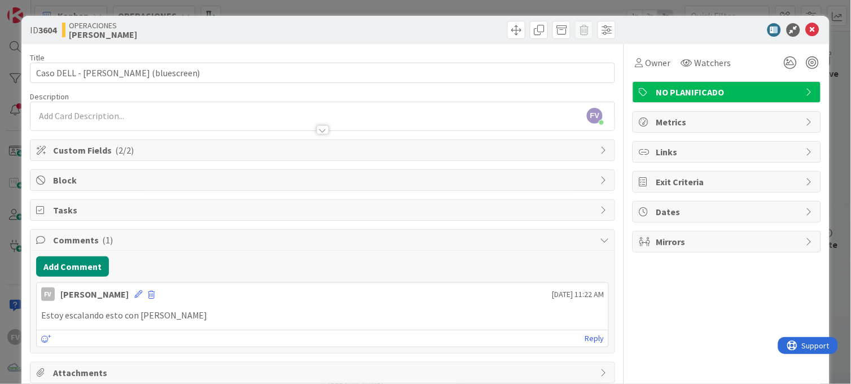
click at [102, 240] on span "( 1 )" at bounding box center [107, 239] width 11 height 11
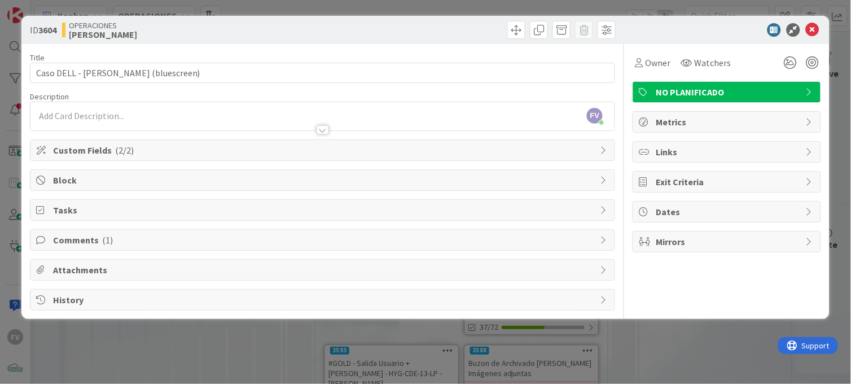
click at [94, 275] on span "Attachments" at bounding box center [324, 270] width 542 height 14
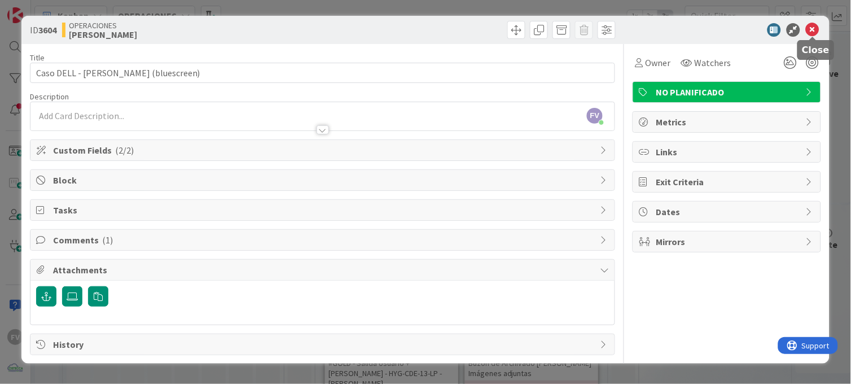
click at [811, 32] on icon at bounding box center [813, 30] width 14 height 14
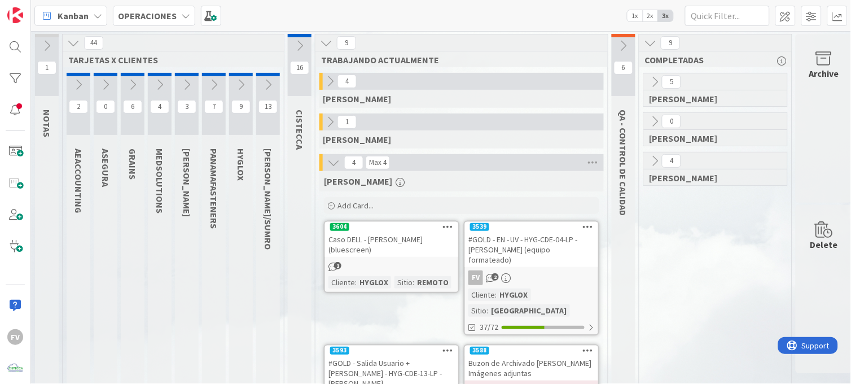
drag, startPoint x: 336, startPoint y: 161, endPoint x: 340, endPoint y: 150, distance: 12.0
click at [336, 161] on icon at bounding box center [333, 162] width 12 height 12
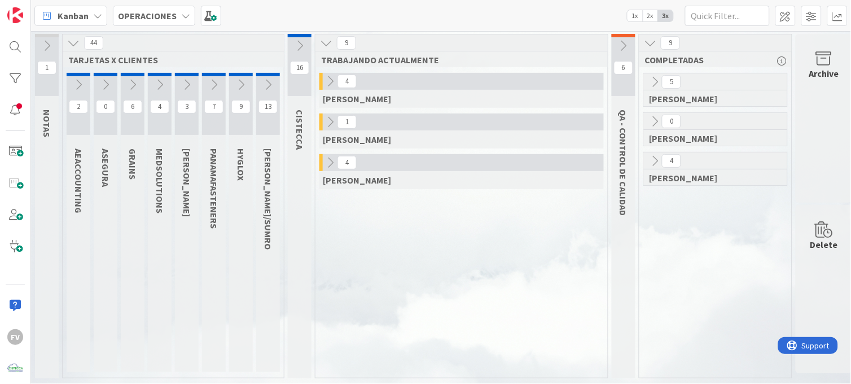
click at [335, 44] on div "9" at bounding box center [462, 42] width 292 height 17
click at [332, 42] on icon at bounding box center [326, 43] width 12 height 12
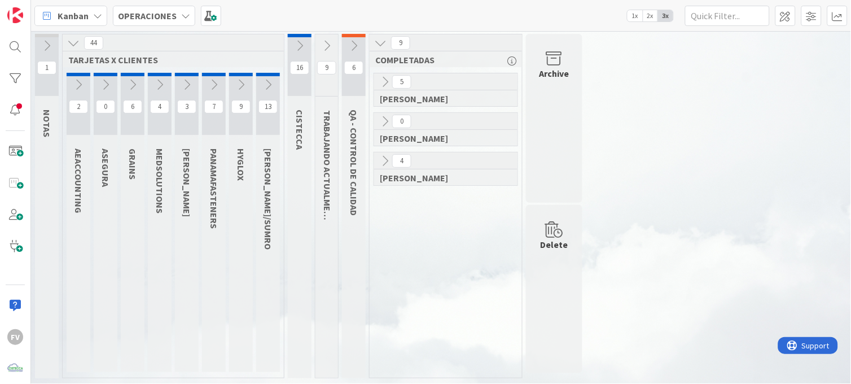
click at [327, 48] on icon at bounding box center [327, 46] width 12 height 12
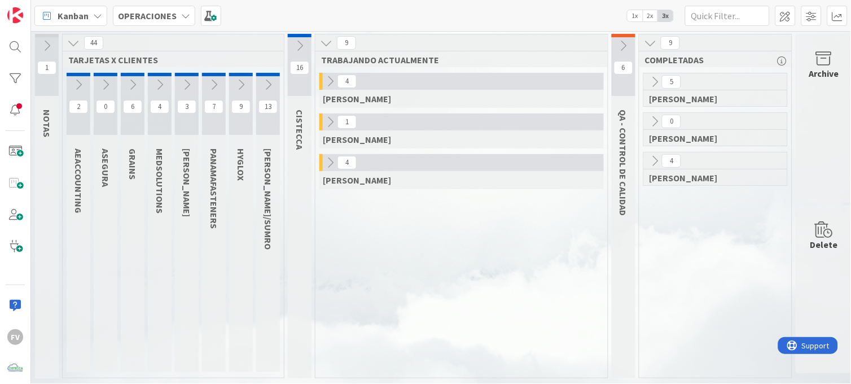
click at [328, 161] on icon at bounding box center [330, 162] width 12 height 12
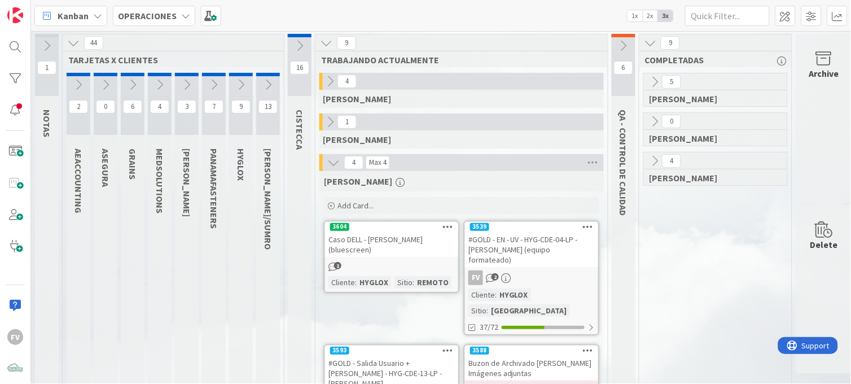
click at [128, 87] on icon at bounding box center [132, 84] width 12 height 12
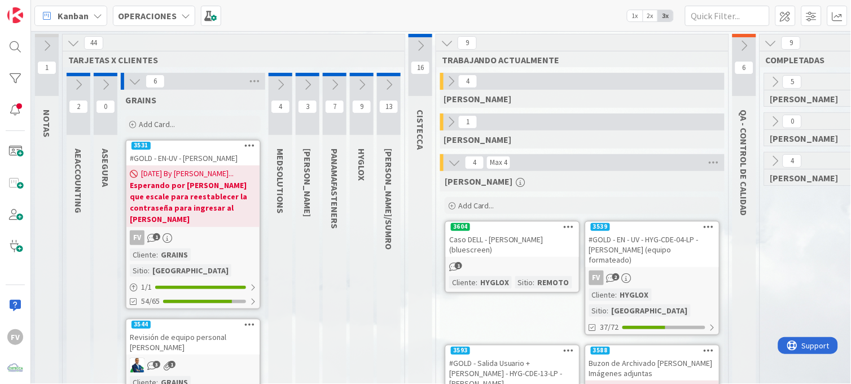
click at [128, 87] on button at bounding box center [135, 81] width 15 height 15
